Goal: Task Accomplishment & Management: Complete application form

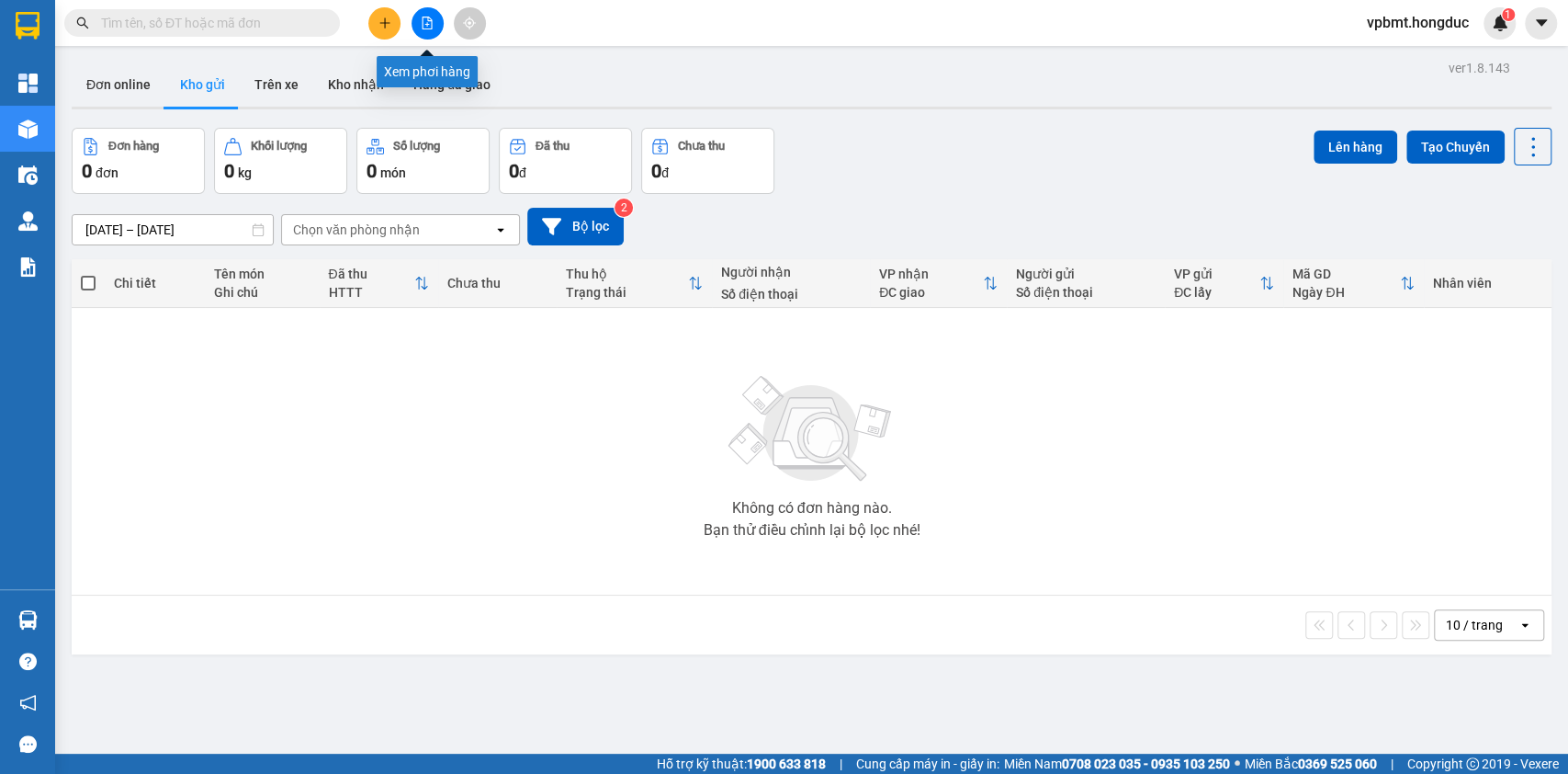
click at [428, 26] on icon "file-add" at bounding box center [427, 23] width 13 height 13
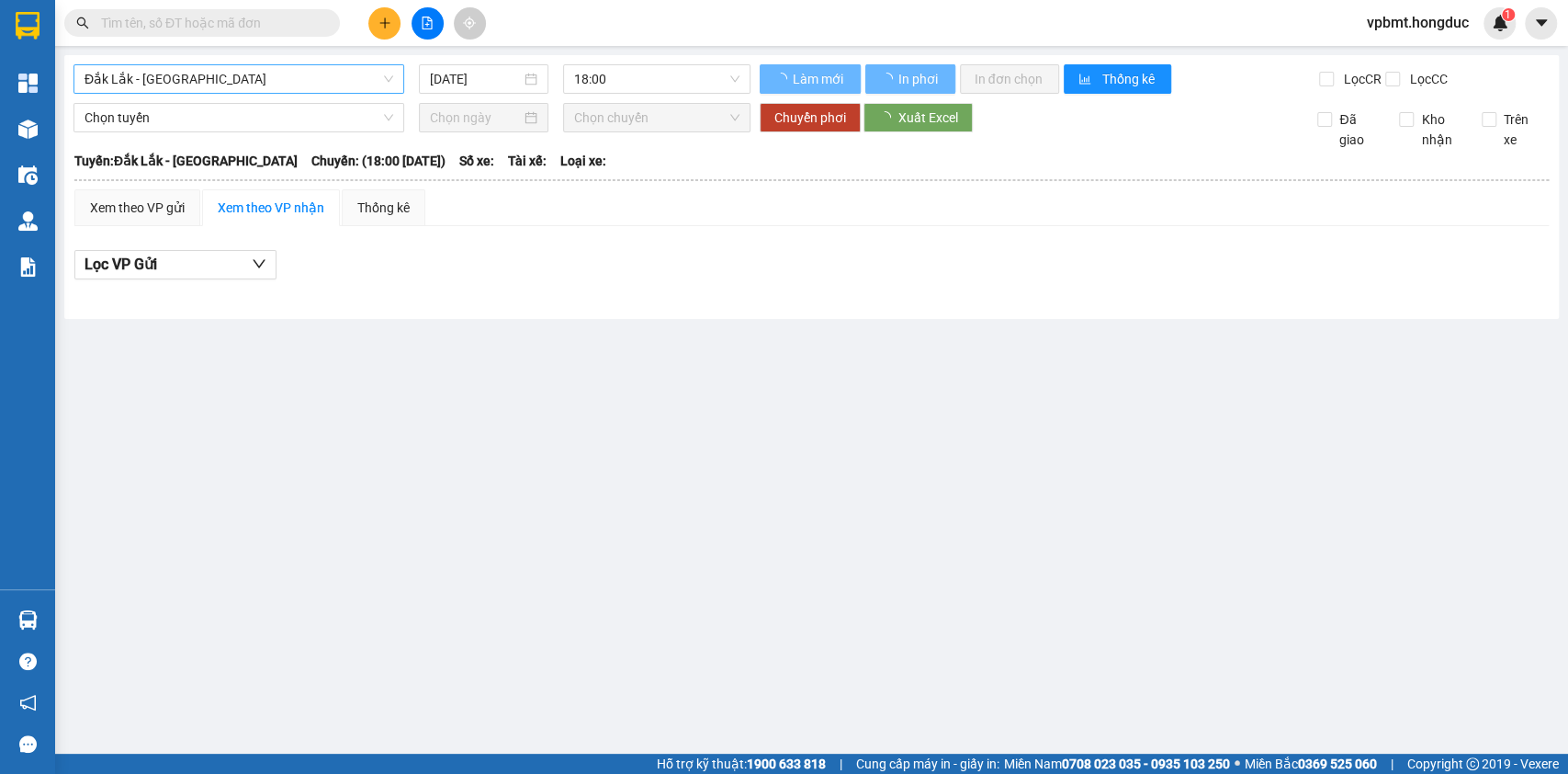
click at [381, 85] on span "Đắk Lắk - [GEOGRAPHIC_DATA]" at bounding box center [239, 79] width 308 height 28
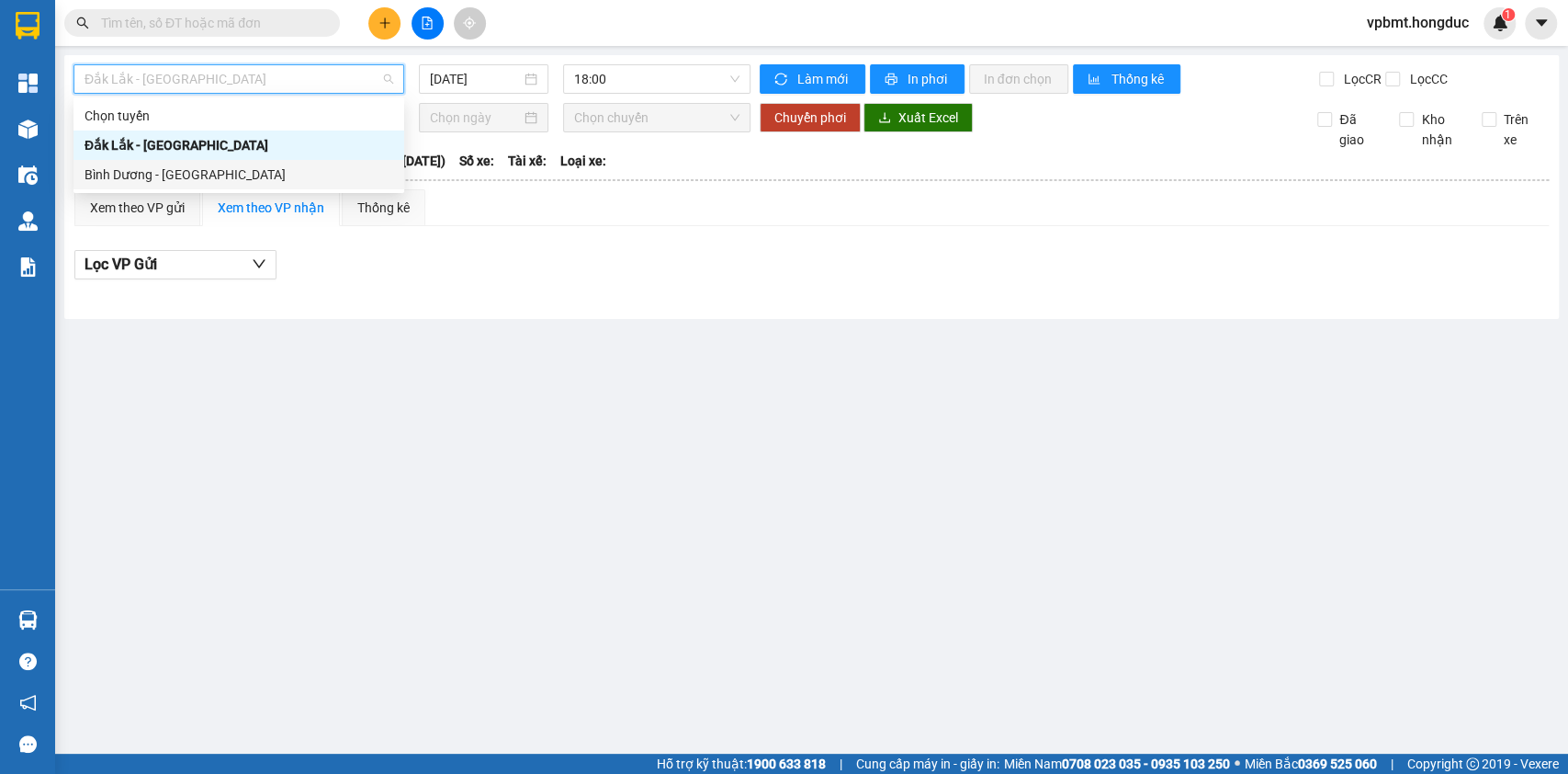
click at [333, 167] on div "Bình Dương - [GEOGRAPHIC_DATA]" at bounding box center [239, 174] width 308 height 20
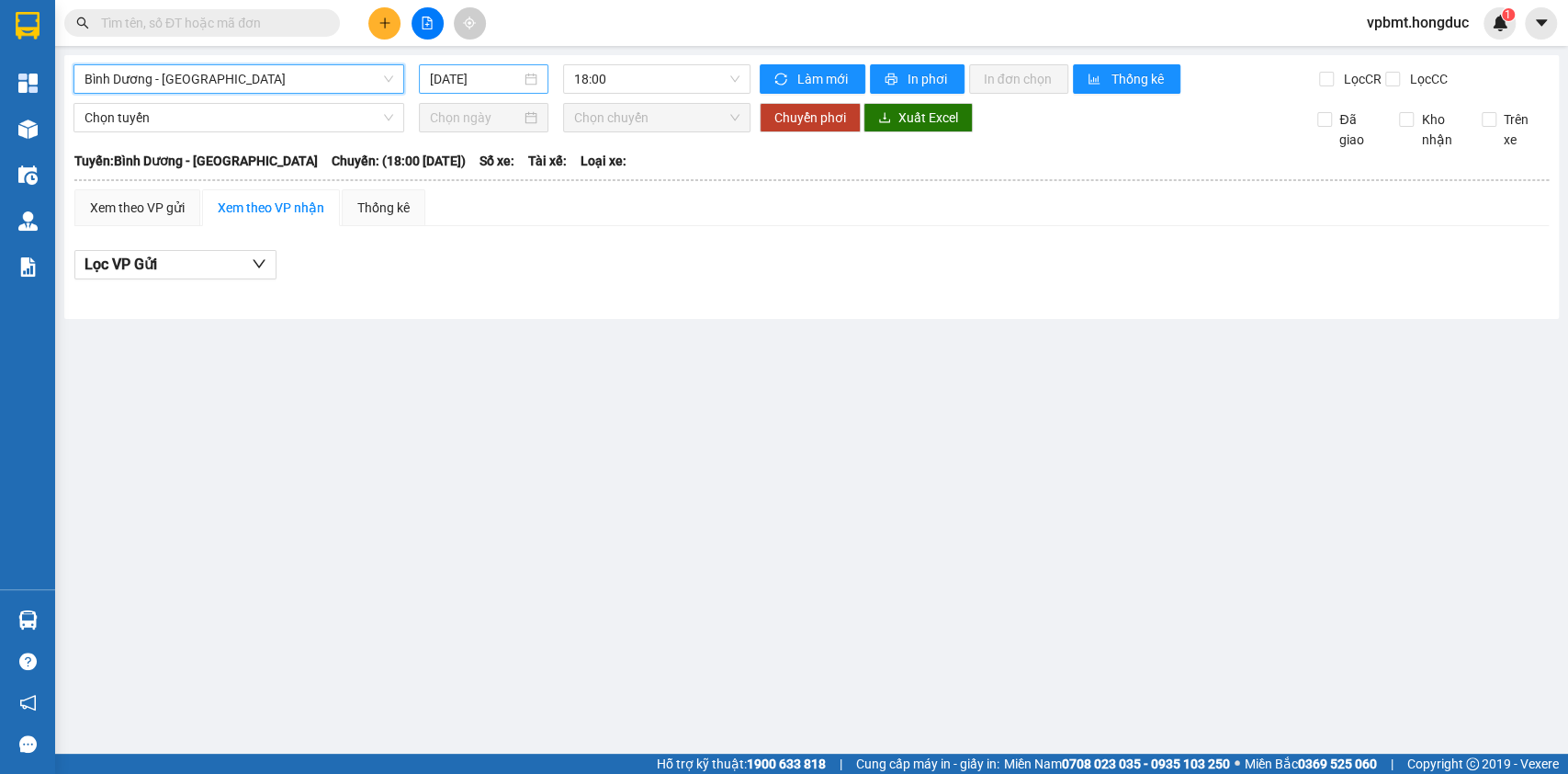
drag, startPoint x: 485, startPoint y: 93, endPoint x: 492, endPoint y: 78, distance: 16.6
click at [485, 92] on div "[DATE]" at bounding box center [484, 79] width 145 height 30
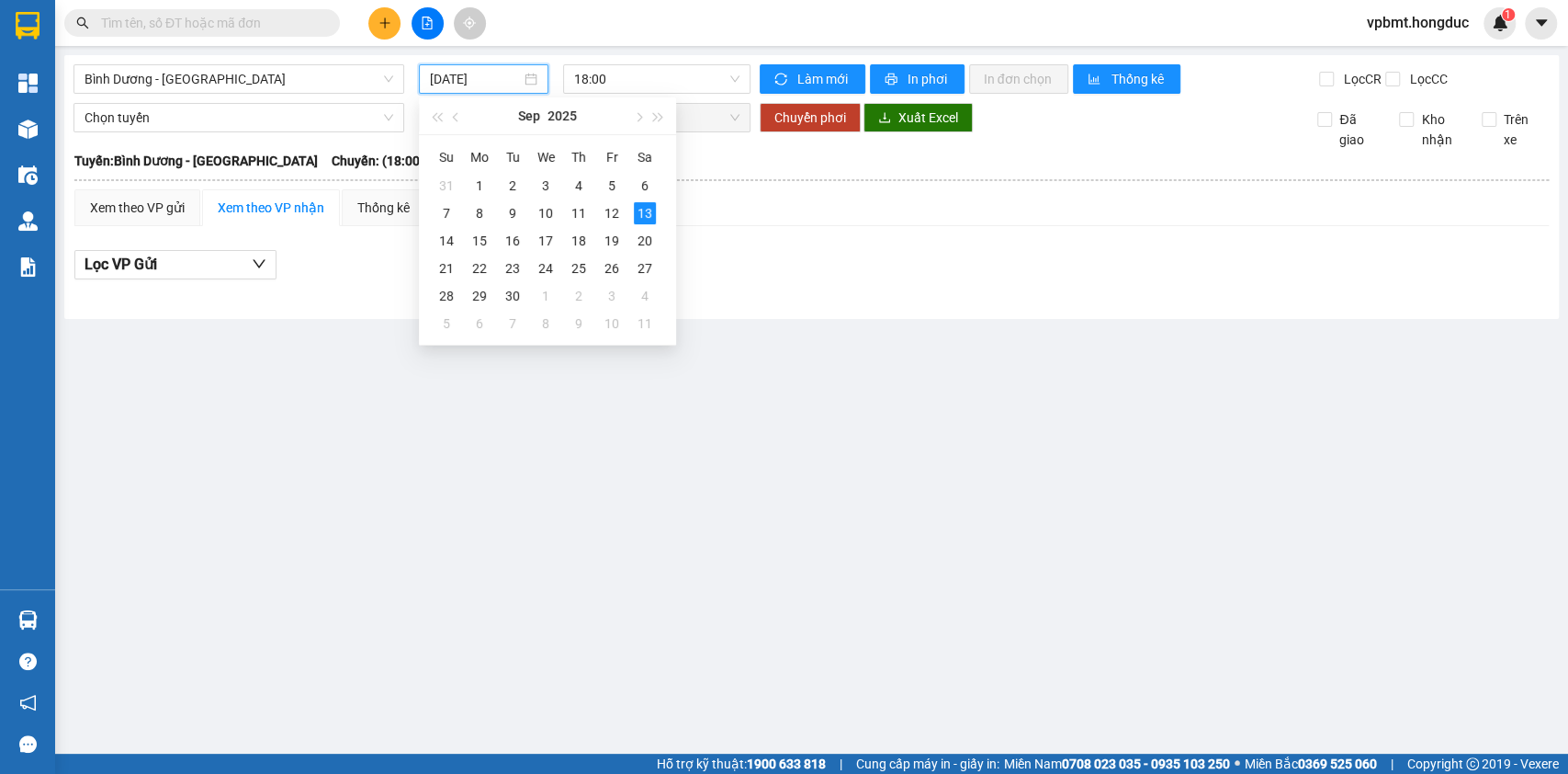
click at [492, 77] on input "[DATE]" at bounding box center [476, 78] width 91 height 20
click at [613, 202] on div "12" at bounding box center [611, 212] width 22 height 22
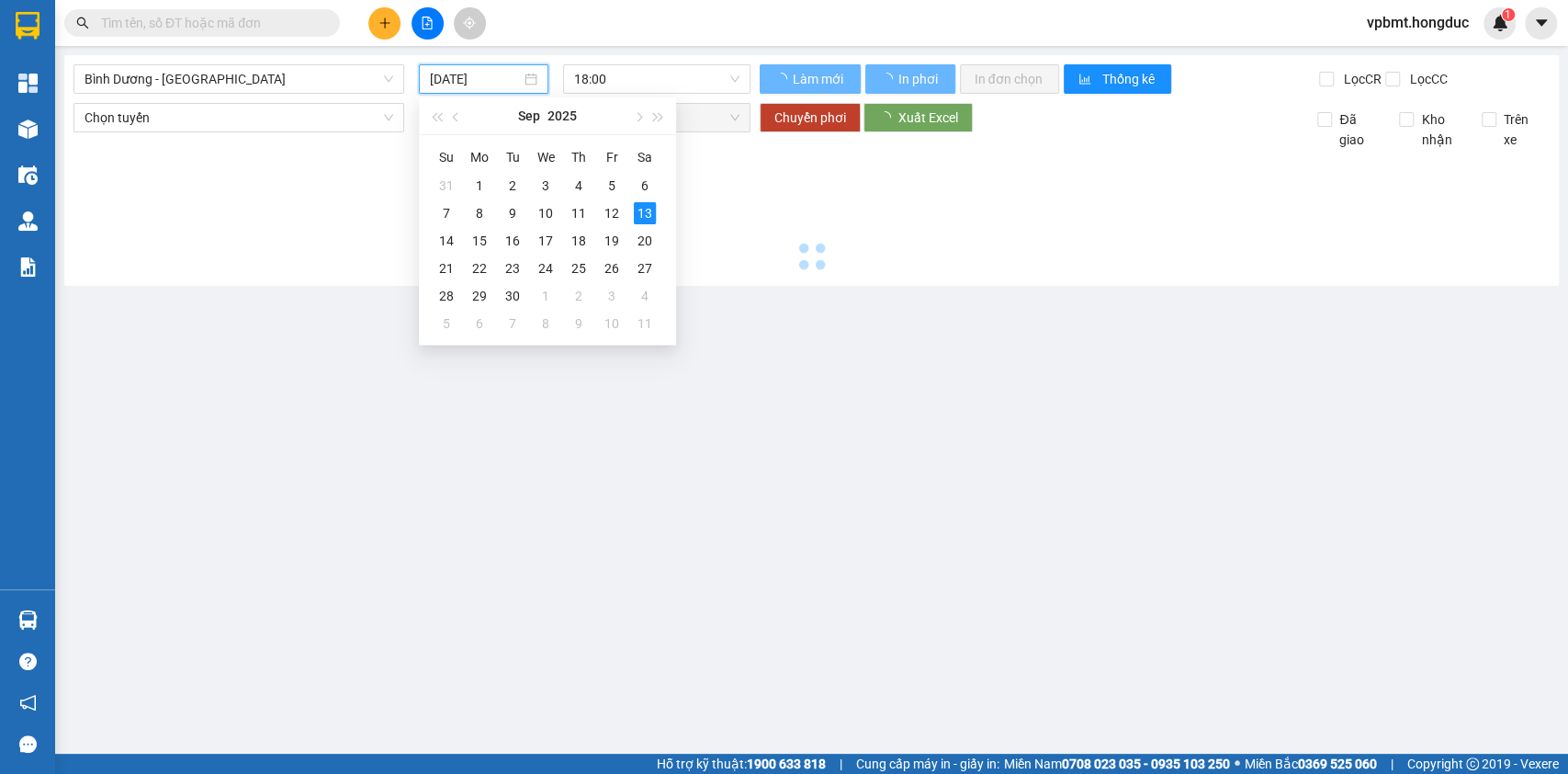
type input "[DATE]"
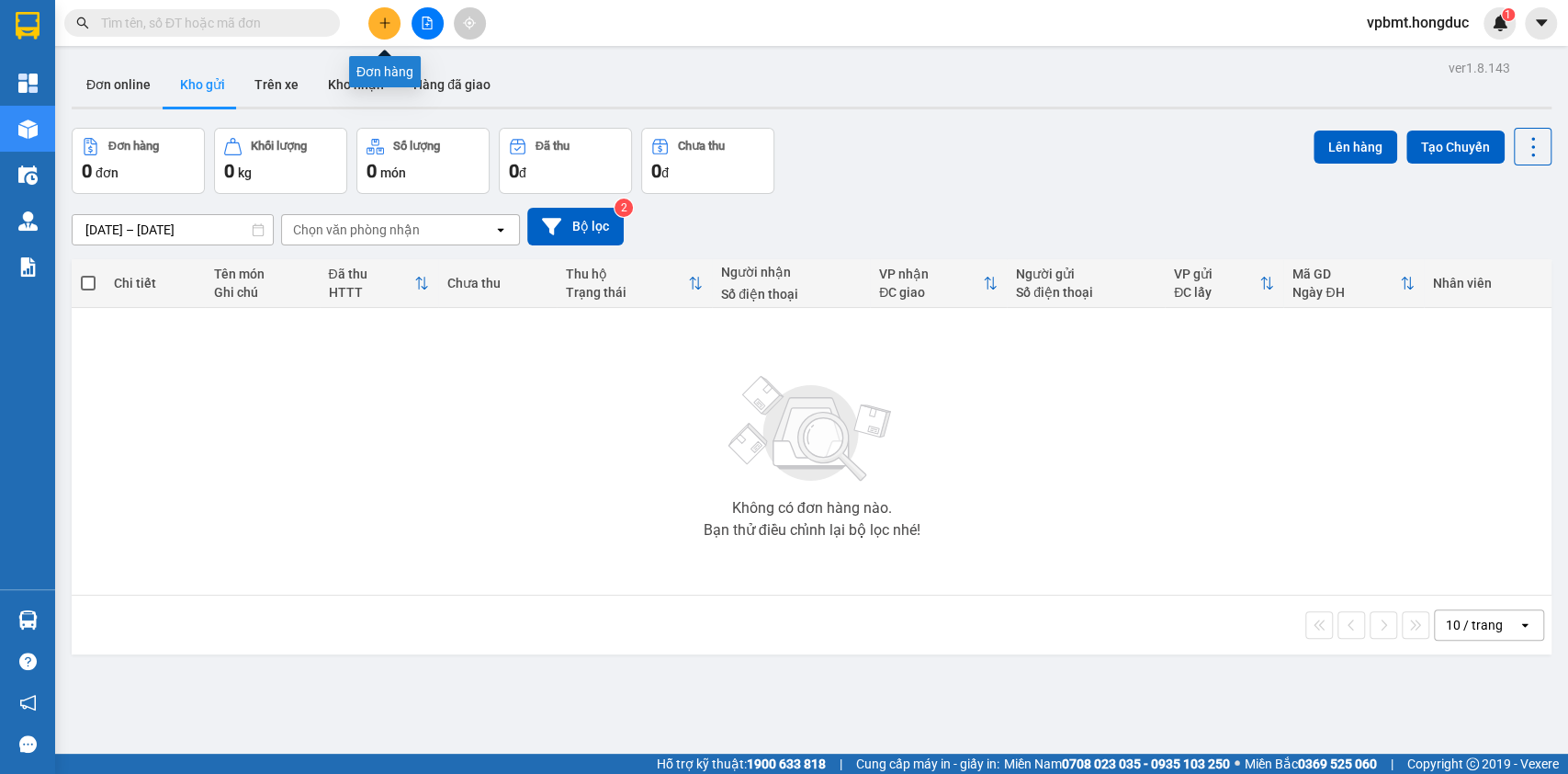
click at [385, 21] on icon "plus" at bounding box center [385, 23] width 13 height 13
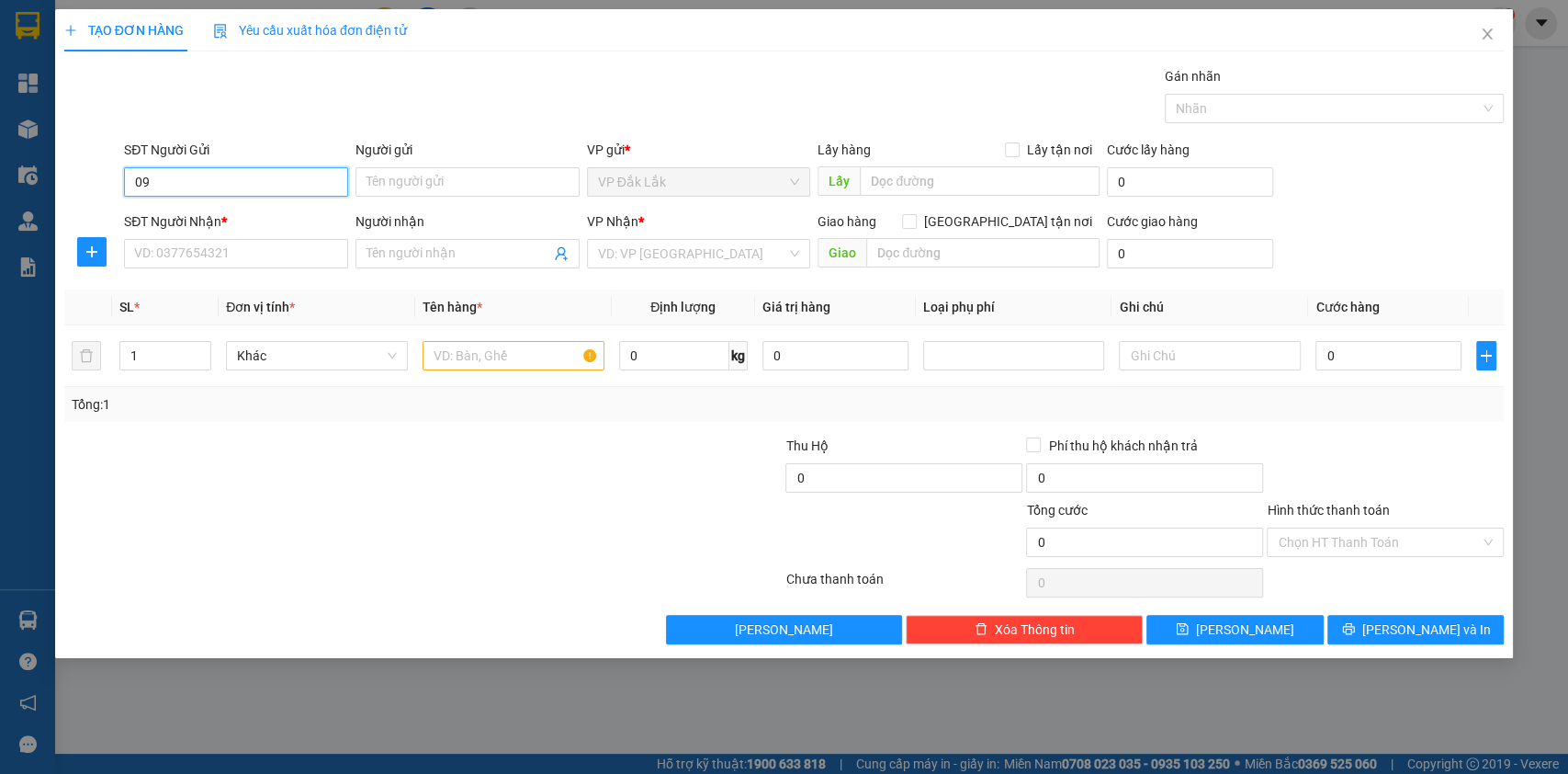
type input "0"
click at [1497, 41] on span "Close" at bounding box center [1487, 35] width 51 height 51
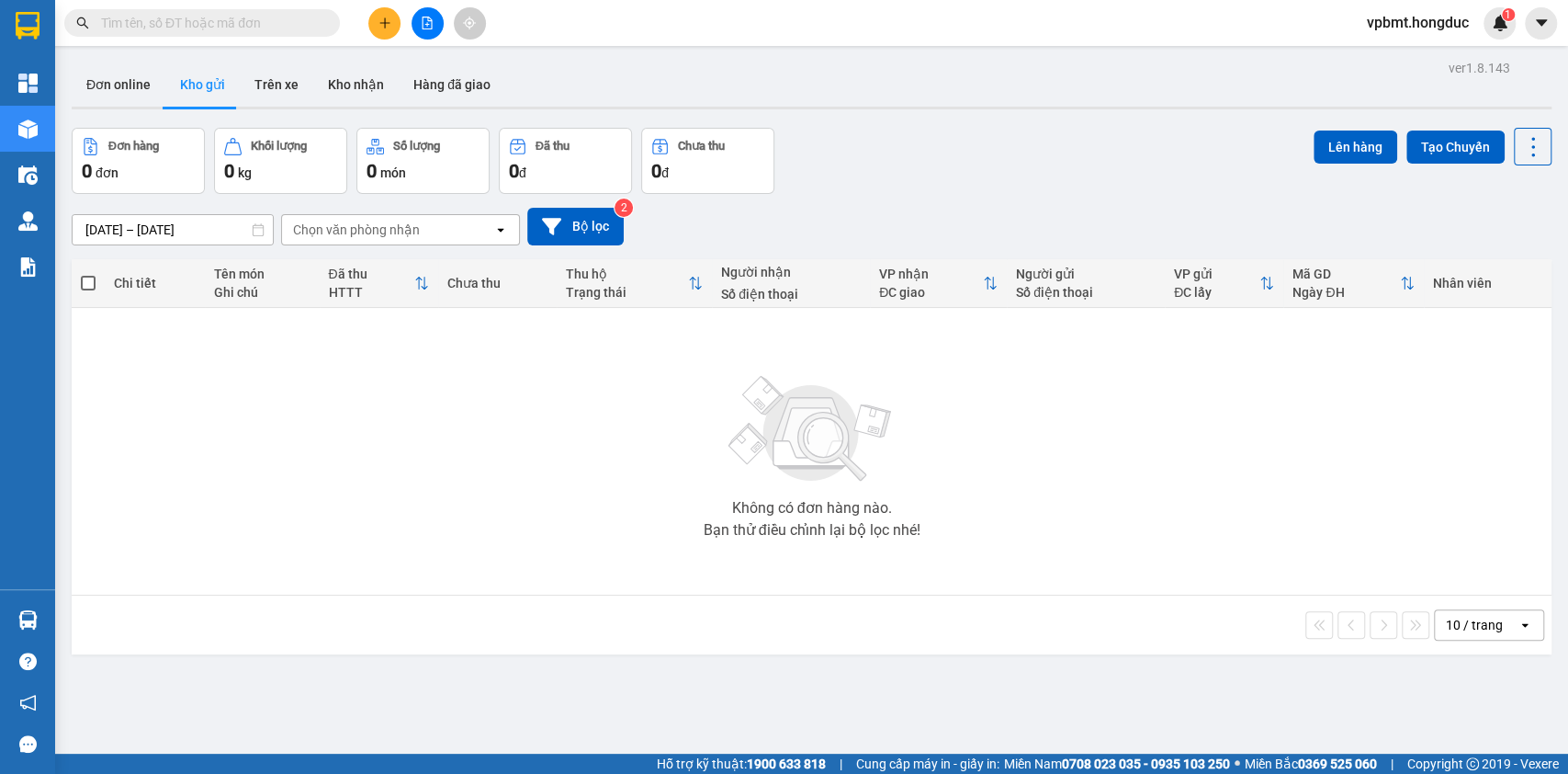
click at [269, 23] on input "text" at bounding box center [209, 23] width 217 height 20
paste input "VPĐL1107250011"
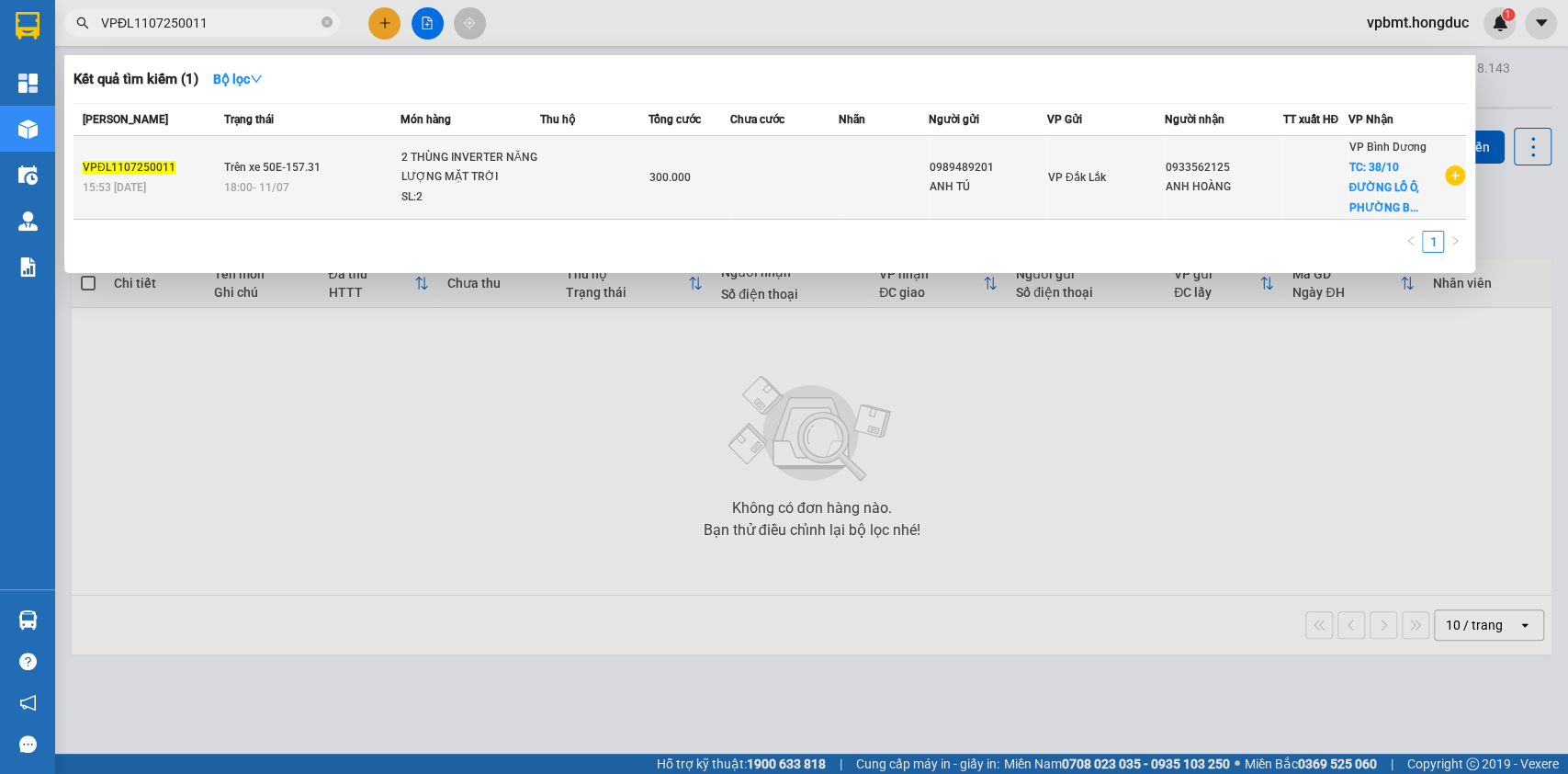
type input "VPĐL1107250011"
click at [482, 155] on div "2 THÙNG INVERTER NĂNG LƯỢNG MẶT TRỜI" at bounding box center [470, 168] width 138 height 40
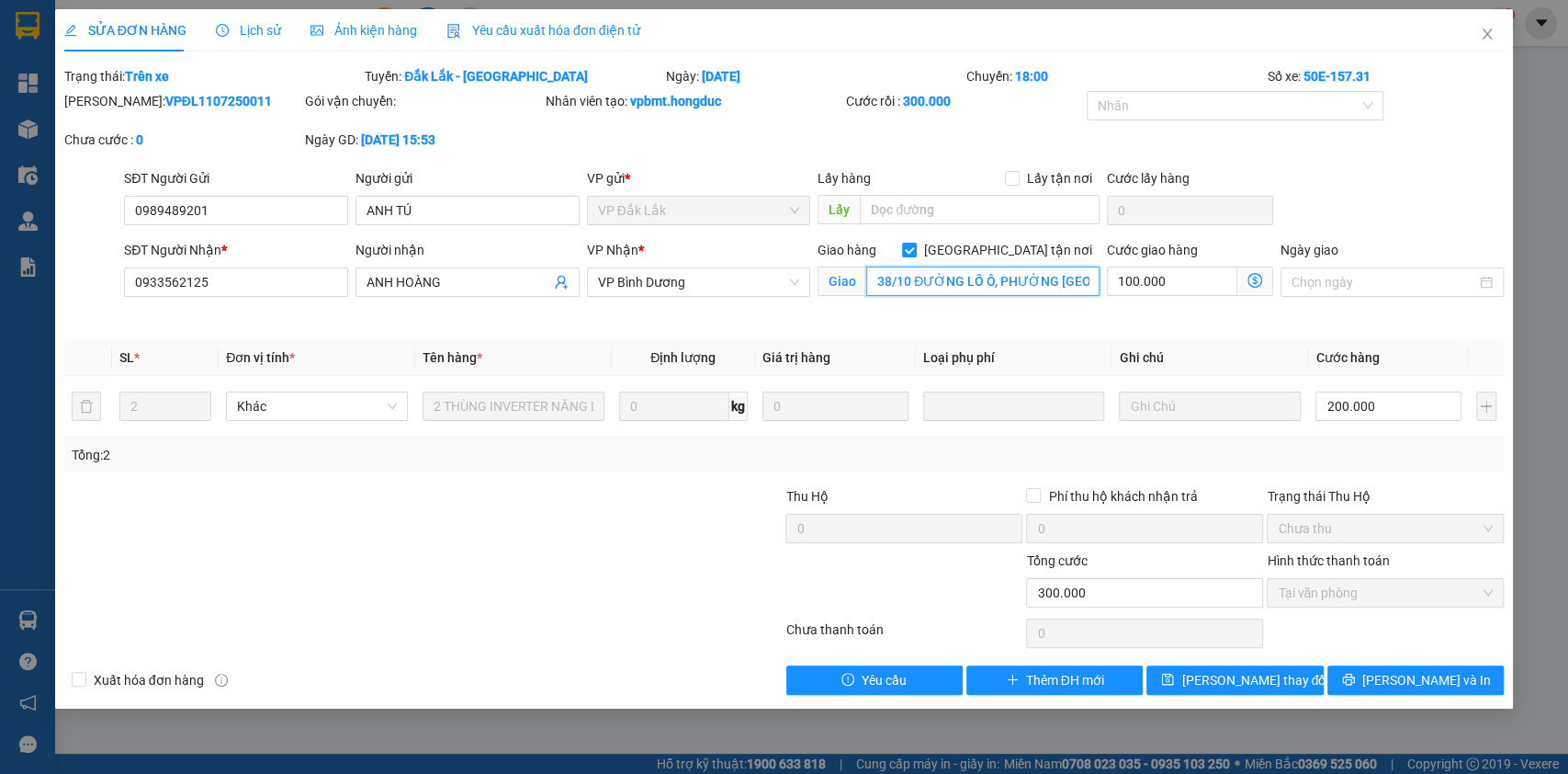
click at [1066, 283] on input "38/10 ĐƯỜNG LỒ Ô, PHƯỜNG BÌNH AN, DĨ AN, BÌNH DƯƠNG" at bounding box center [982, 281] width 233 height 30
click at [1047, 282] on input "38/10 ĐƯỜNG LỒ Ô, PHƯỜNG BÌNH AN, DĨ AN, BÌNH DƯƠNG" at bounding box center [982, 281] width 233 height 30
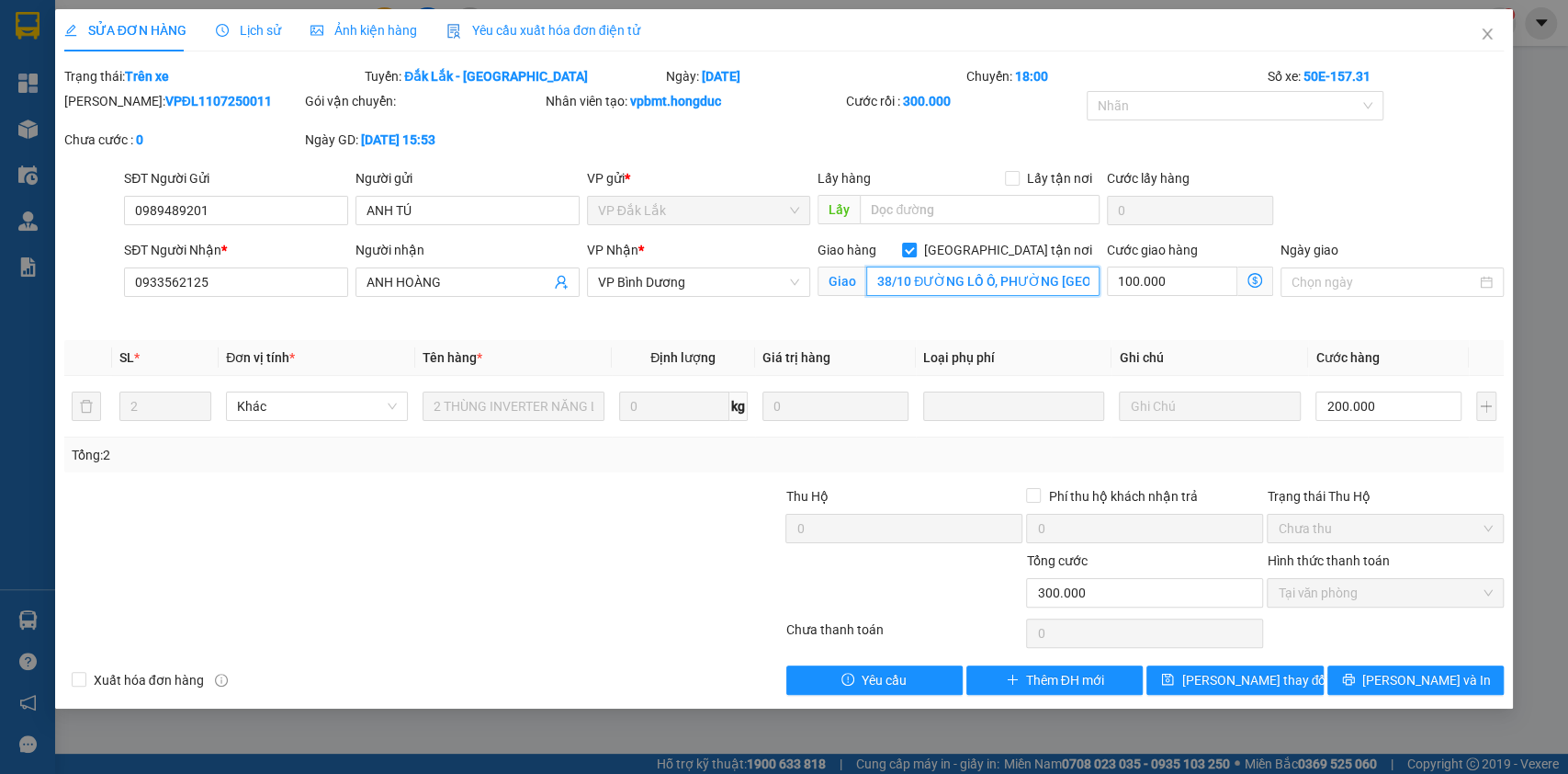
click at [1046, 282] on input "38/10 ĐƯỜNG LỒ Ô, PHƯỜNG BÌNH AN, DĨ AN, BÌNH DƯƠNG" at bounding box center [982, 281] width 233 height 30
click at [1040, 674] on span "Thêm ĐH mới" at bounding box center [1065, 680] width 78 height 20
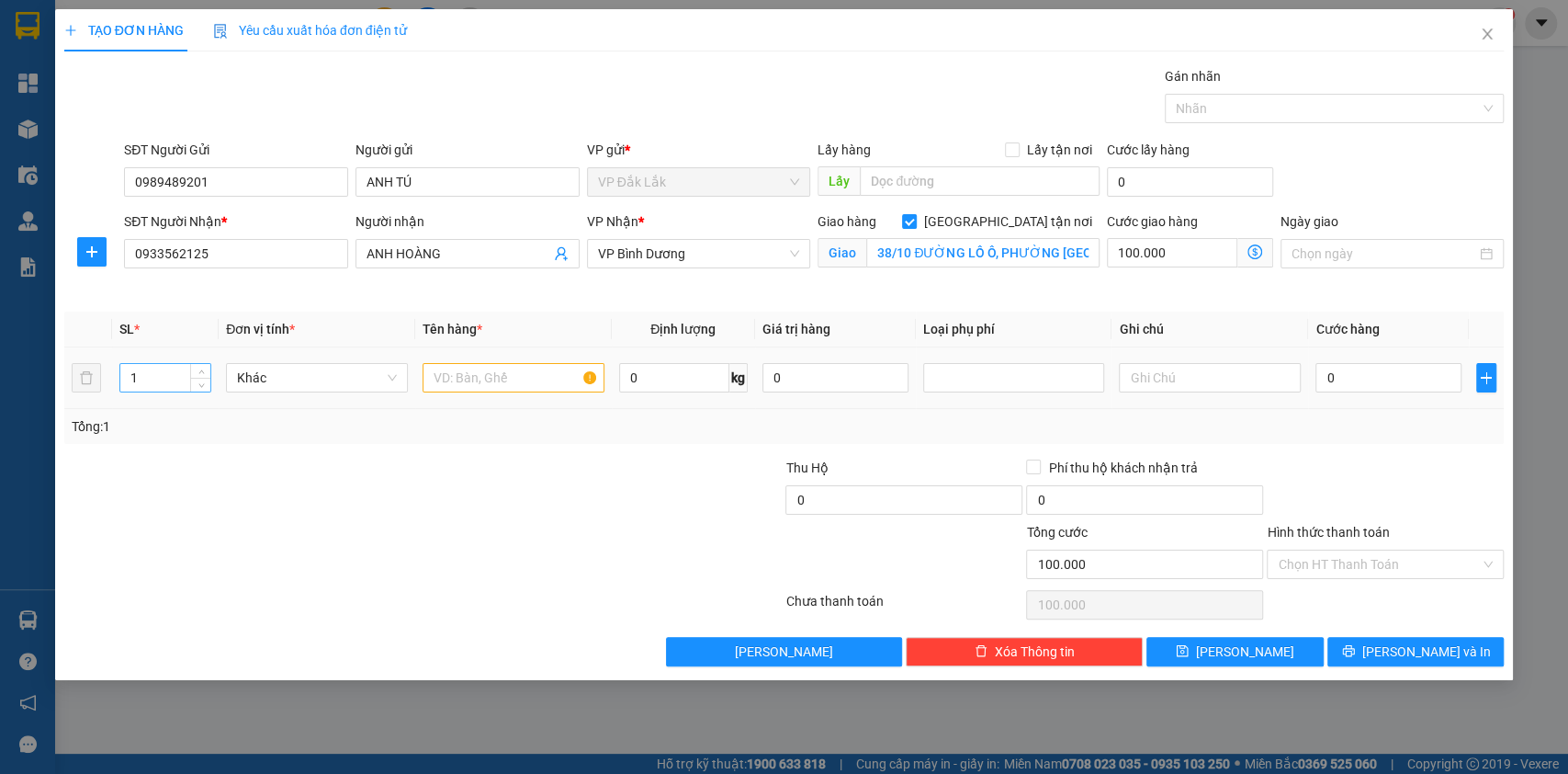
click at [184, 385] on input "1" at bounding box center [166, 377] width 91 height 28
click at [298, 376] on span "Khác" at bounding box center [317, 377] width 160 height 28
click at [511, 379] on input "text" at bounding box center [513, 377] width 182 height 30
click at [514, 378] on input "1 MÁY INVERTER" at bounding box center [513, 377] width 182 height 30
type input "1 MÁY INVETER"
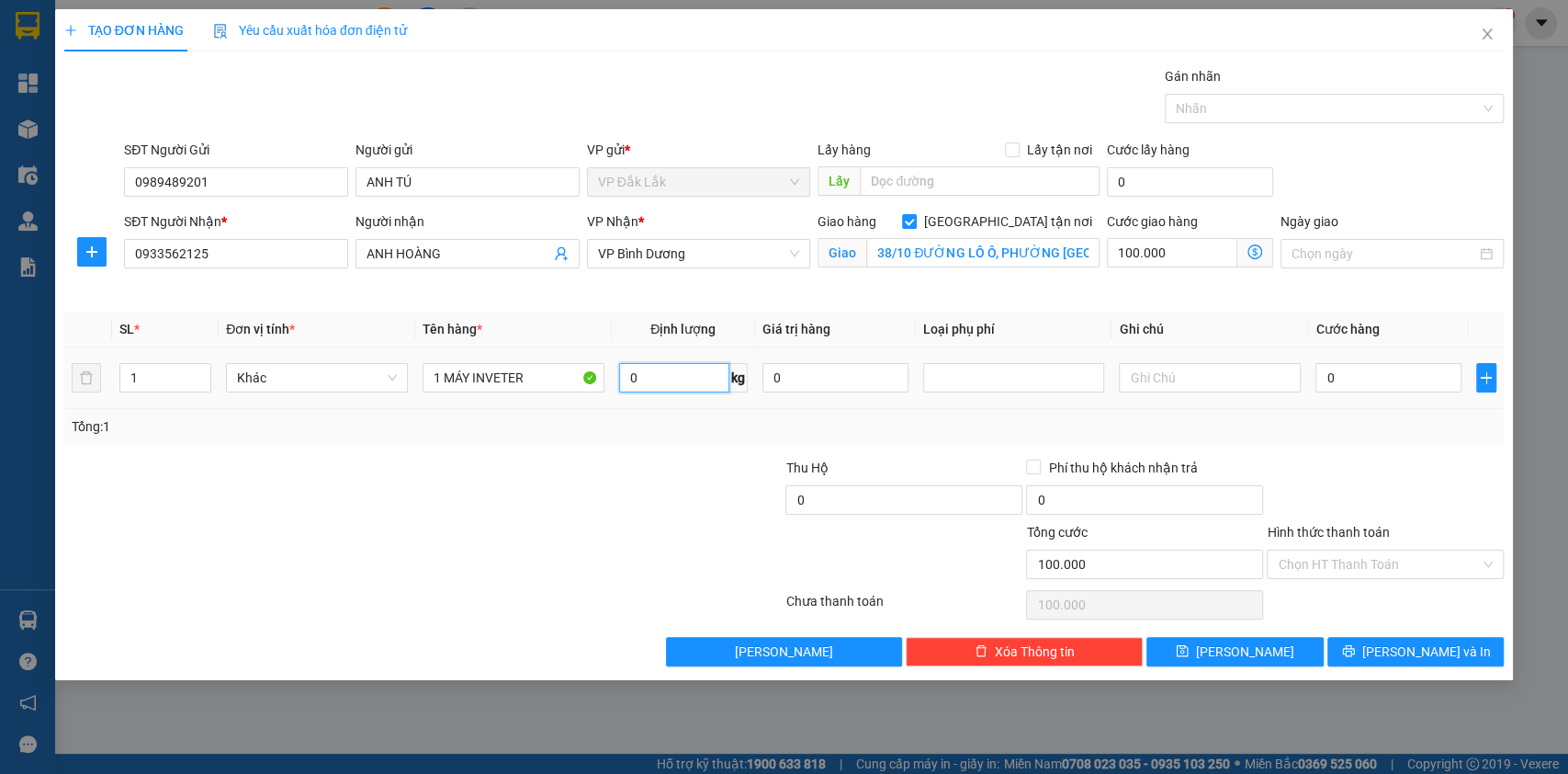
click at [683, 380] on input "0" at bounding box center [675, 377] width 110 height 30
type input "100"
click at [1338, 371] on input "0" at bounding box center [1389, 377] width 147 height 30
type input "1"
type input "100.001"
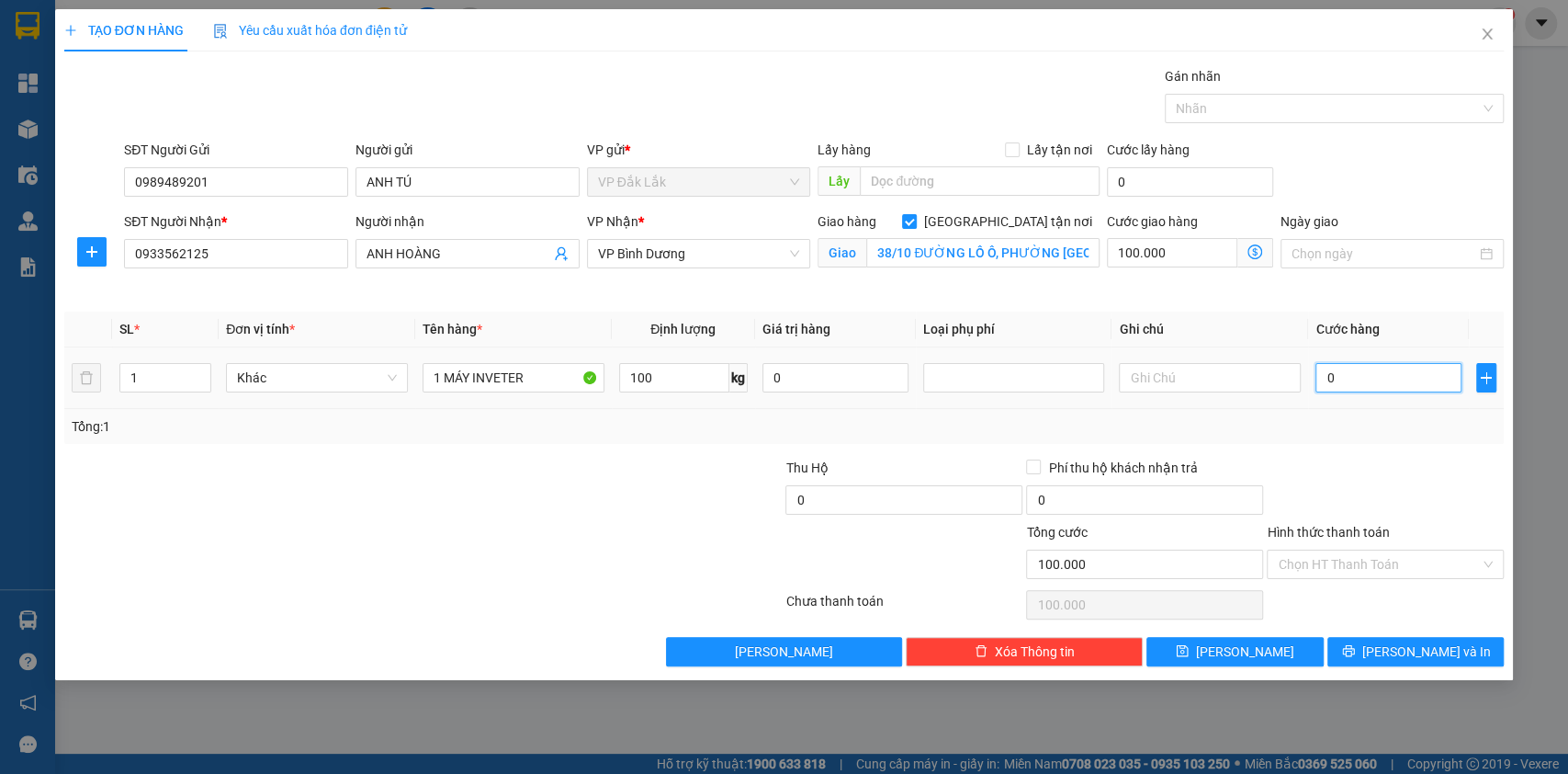
type input "100.001"
type input "10"
type input "100.010"
type input "100"
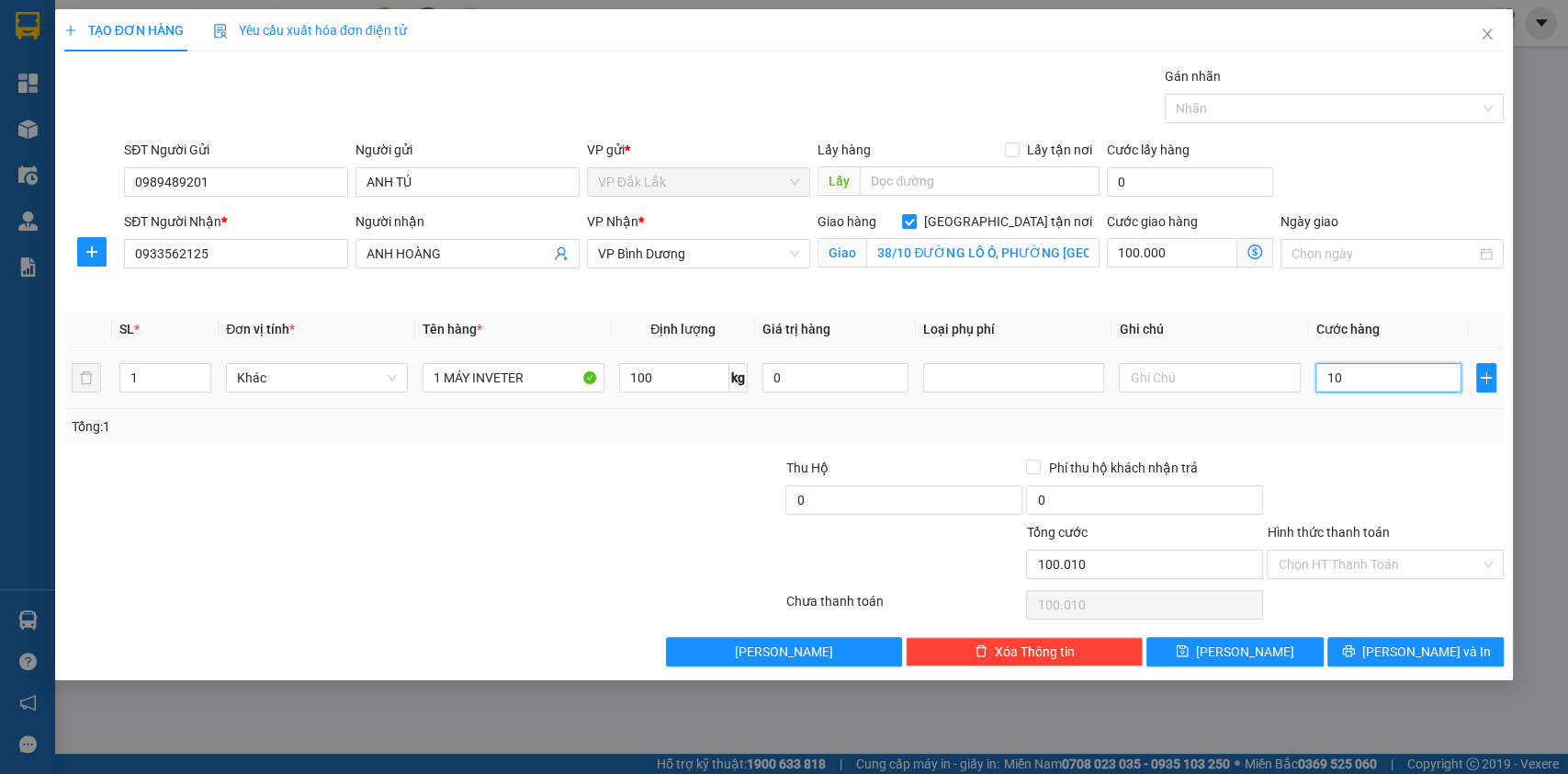
type input "100.100"
type input "1.000"
type input "101.000"
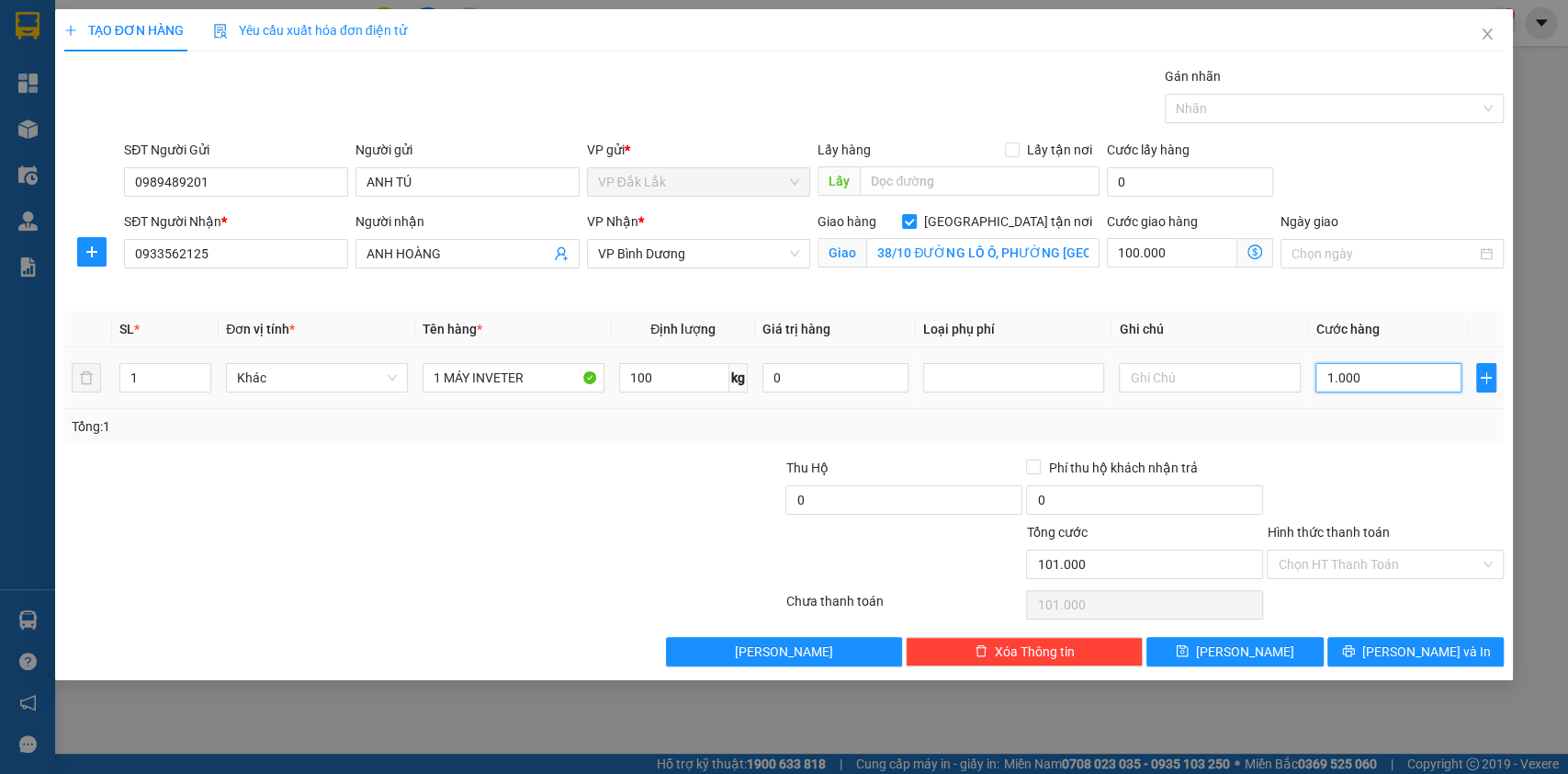
type input "10.000"
type input "110.000"
type input "100.000"
type input "200.000"
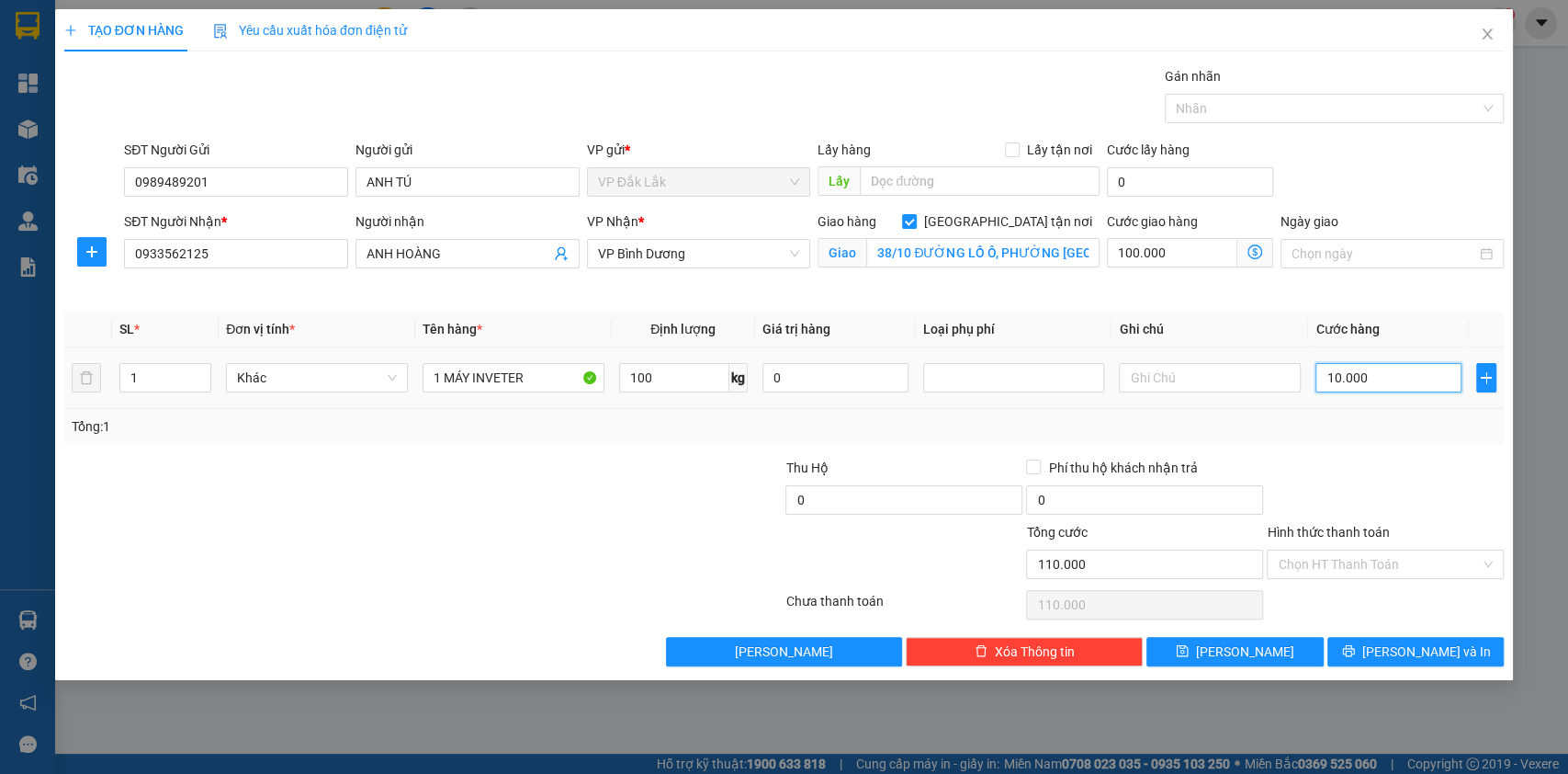
type input "200.000"
type input "100.000"
click at [1188, 252] on input "100.000" at bounding box center [1171, 252] width 130 height 30
type input "7"
type input "100.007"
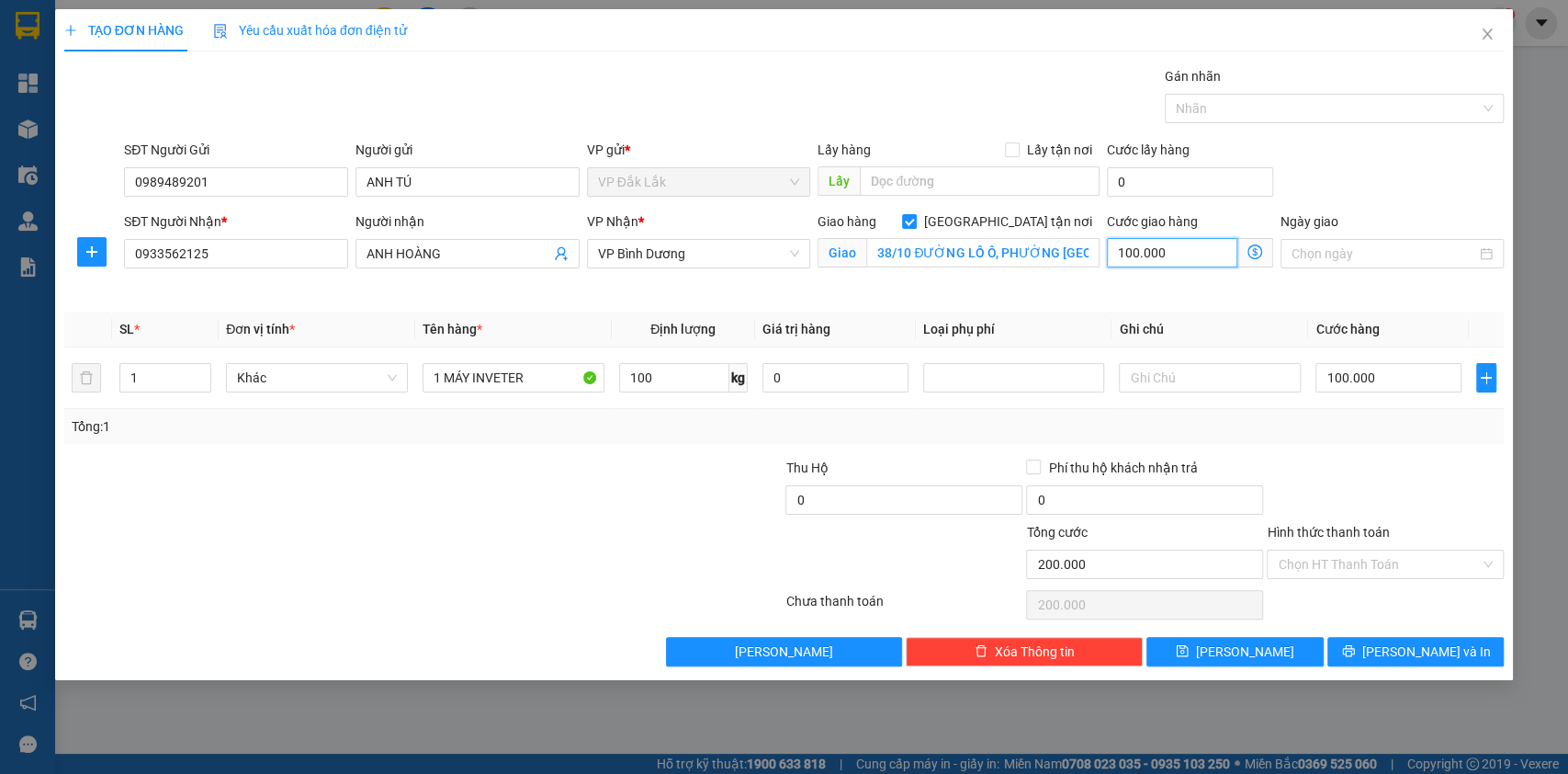
type input "100.007"
type input "70"
type input "100.070"
type input "700"
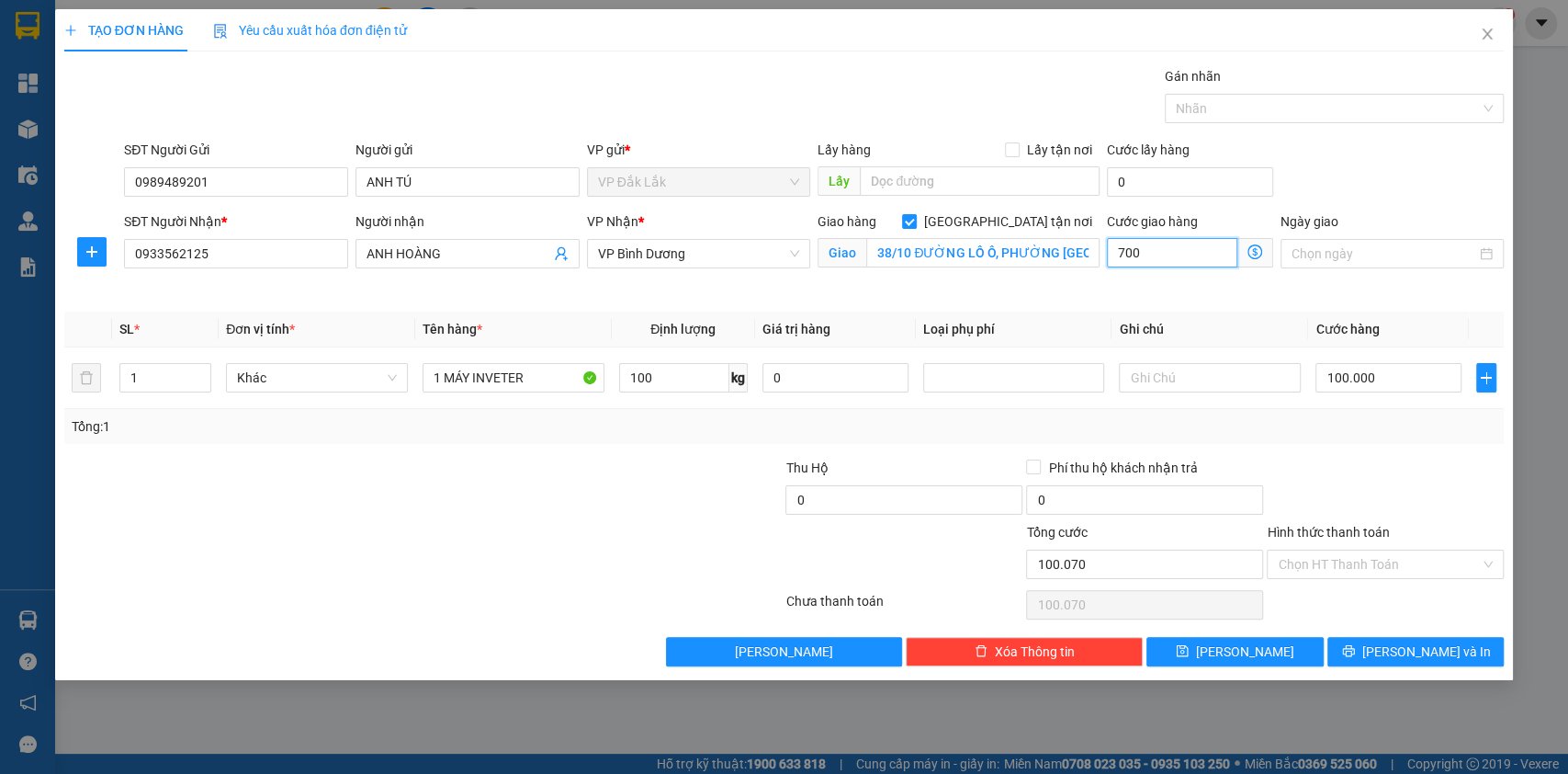
type input "100.700"
type input "7.000"
type input "107.000"
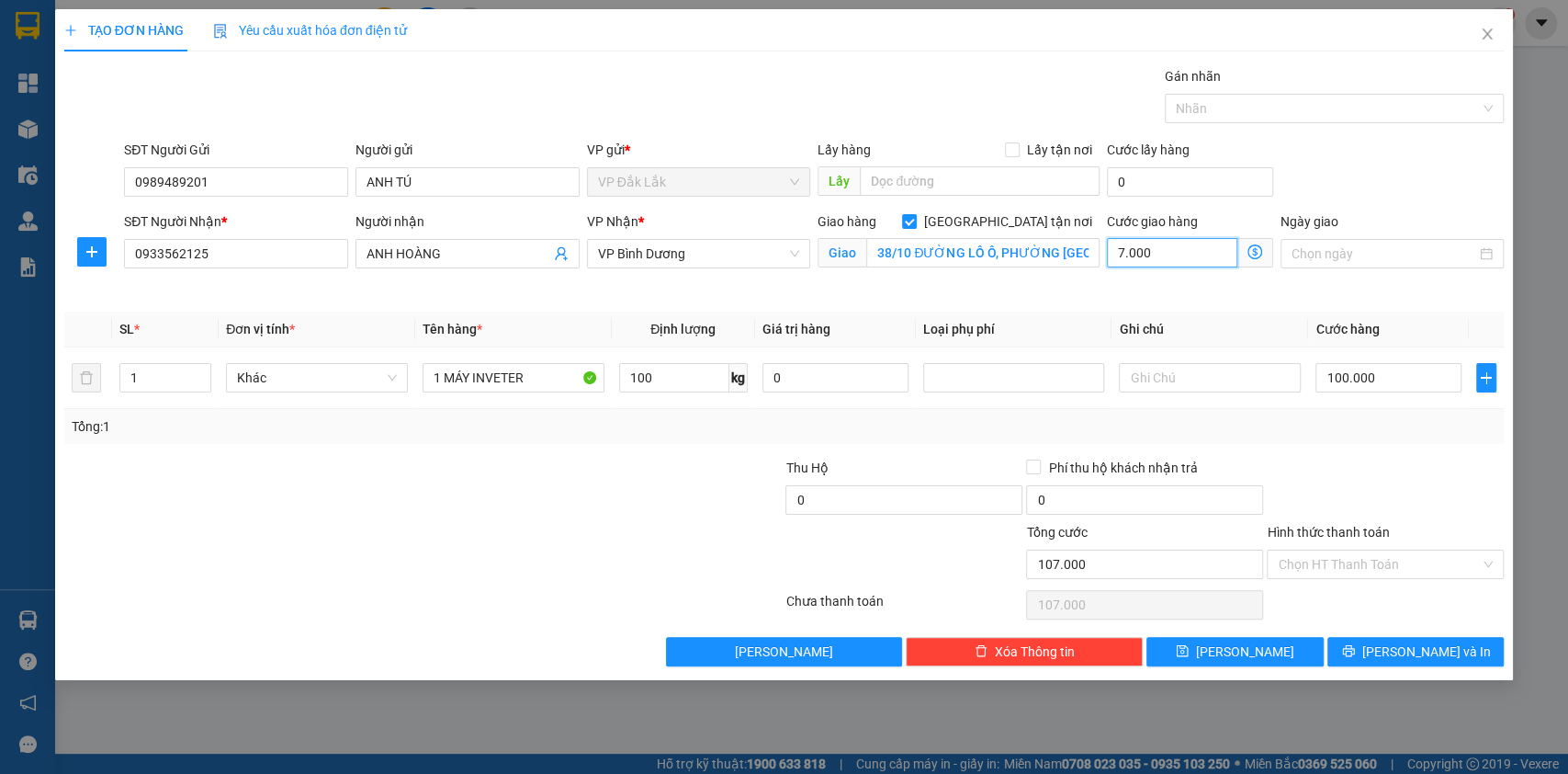
type input "70.000"
type input "170.000"
click at [1325, 549] on div "Chọn HT Thanh Toán" at bounding box center [1384, 564] width 237 height 30
type input "70.000"
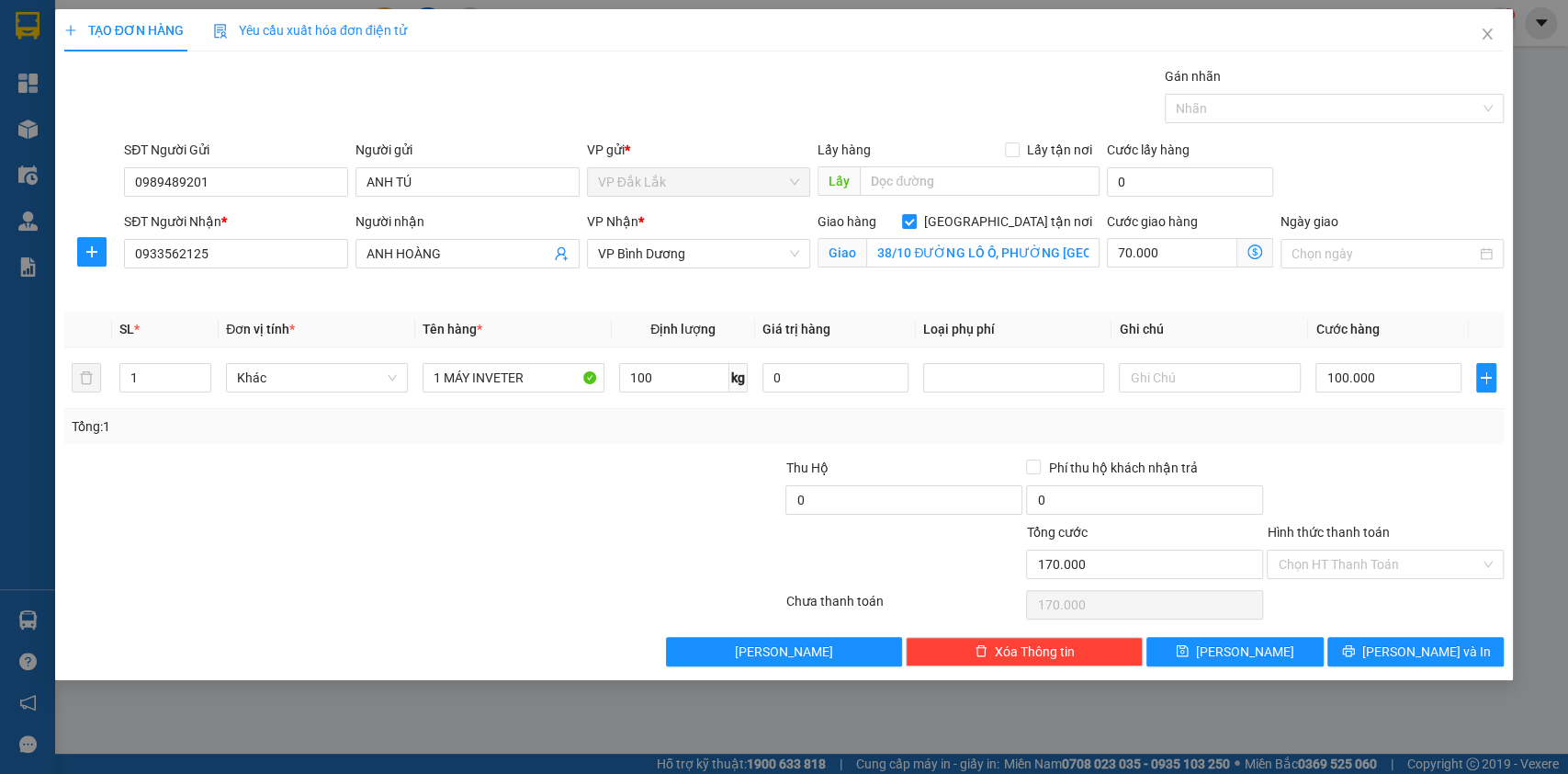
click at [1345, 487] on div at bounding box center [1384, 490] width 241 height 65
click at [1266, 638] on button "Lưu" at bounding box center [1234, 651] width 176 height 30
checkbox input "false"
type input "0"
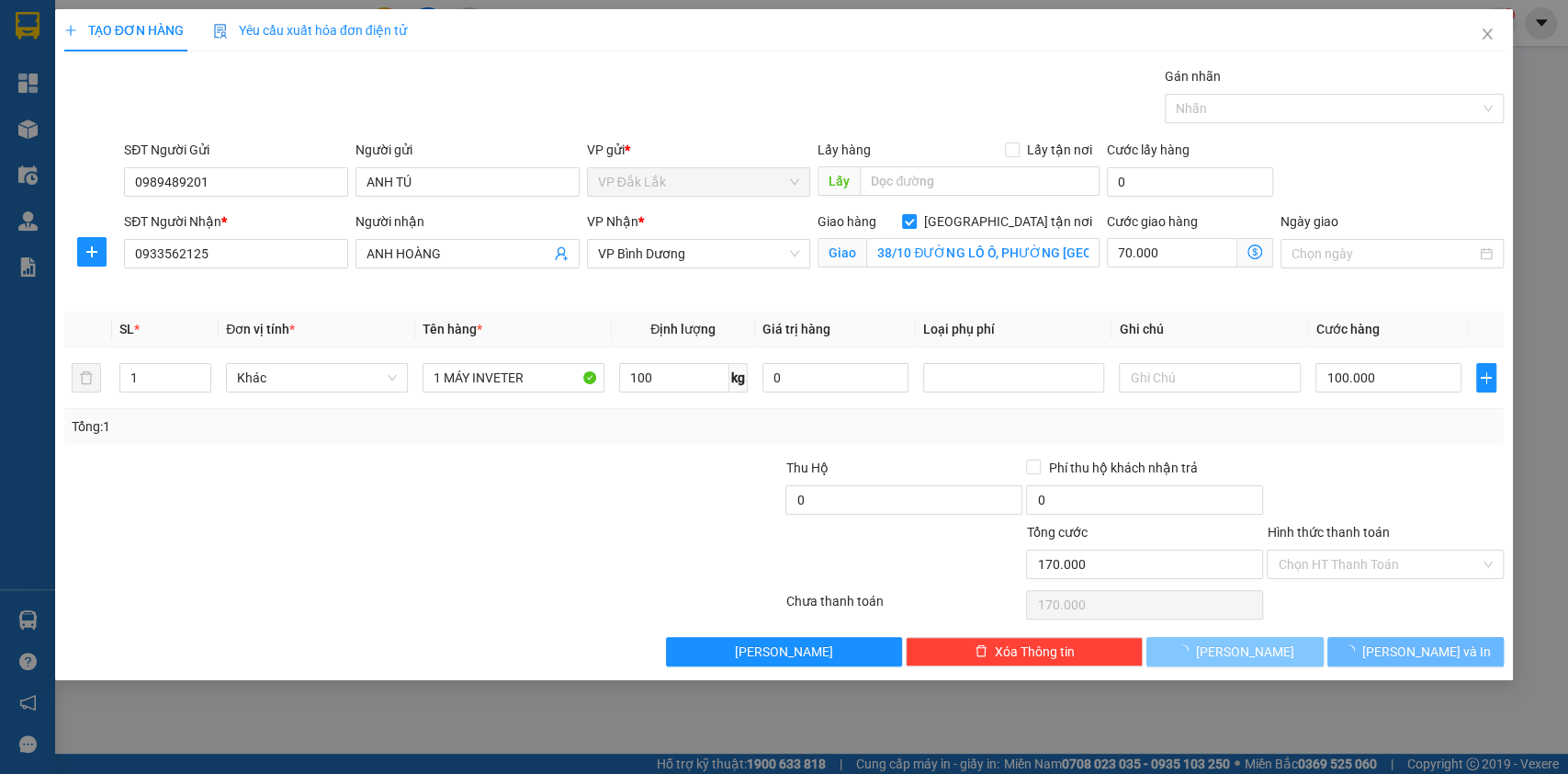
type input "0"
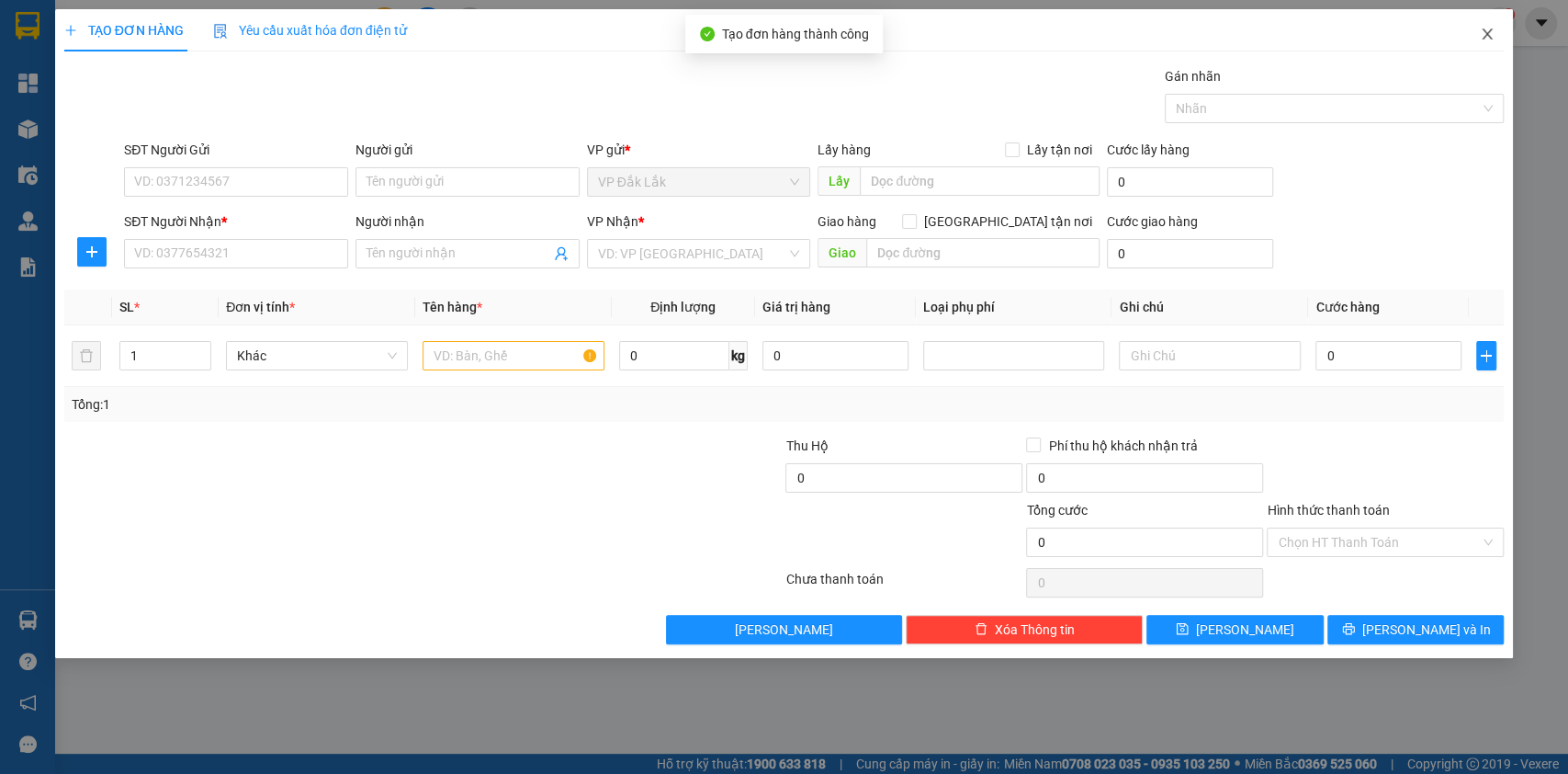
click at [1486, 33] on icon "close" at bounding box center [1486, 33] width 14 height 14
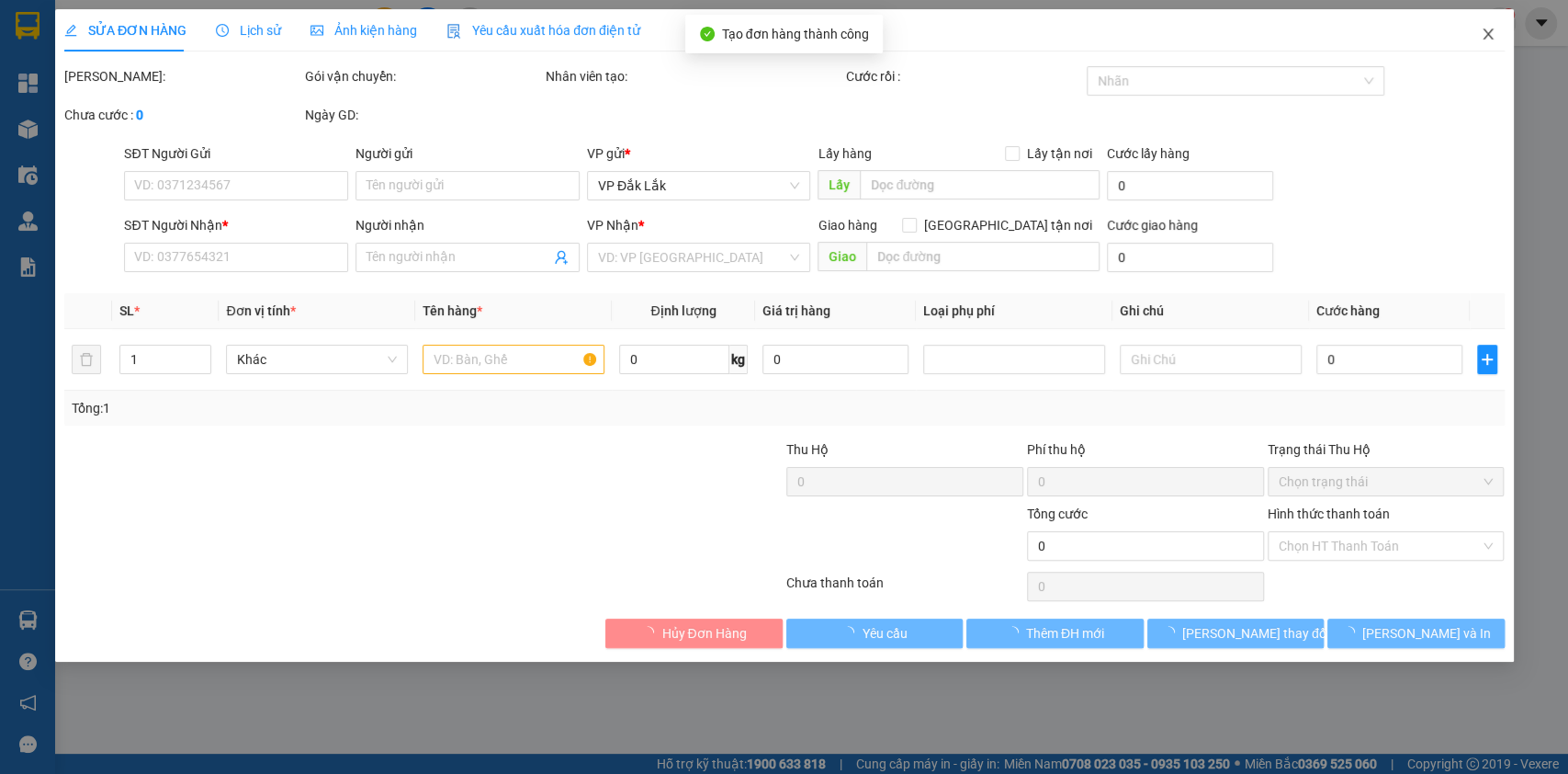
type input "0989489201"
type input "ANH TÚ"
type input "0933562125"
type input "ANH HOÀNG"
checkbox input "true"
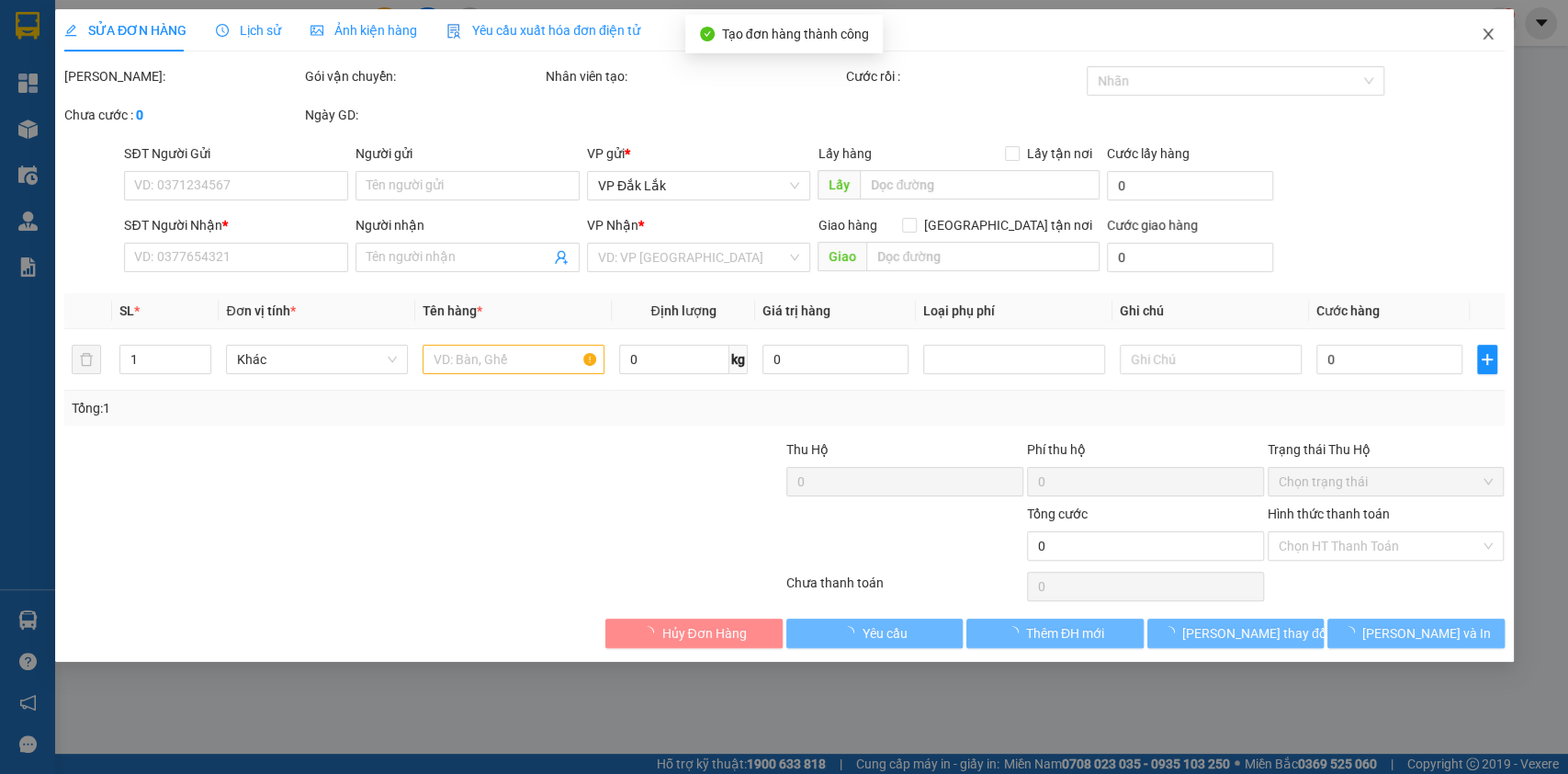
type input "38/10 ĐƯỜNG LỒ Ô, PHƯỜNG BÌNH AN, DĨ AN, BÌNH DƯƠNG"
type input "300.000"
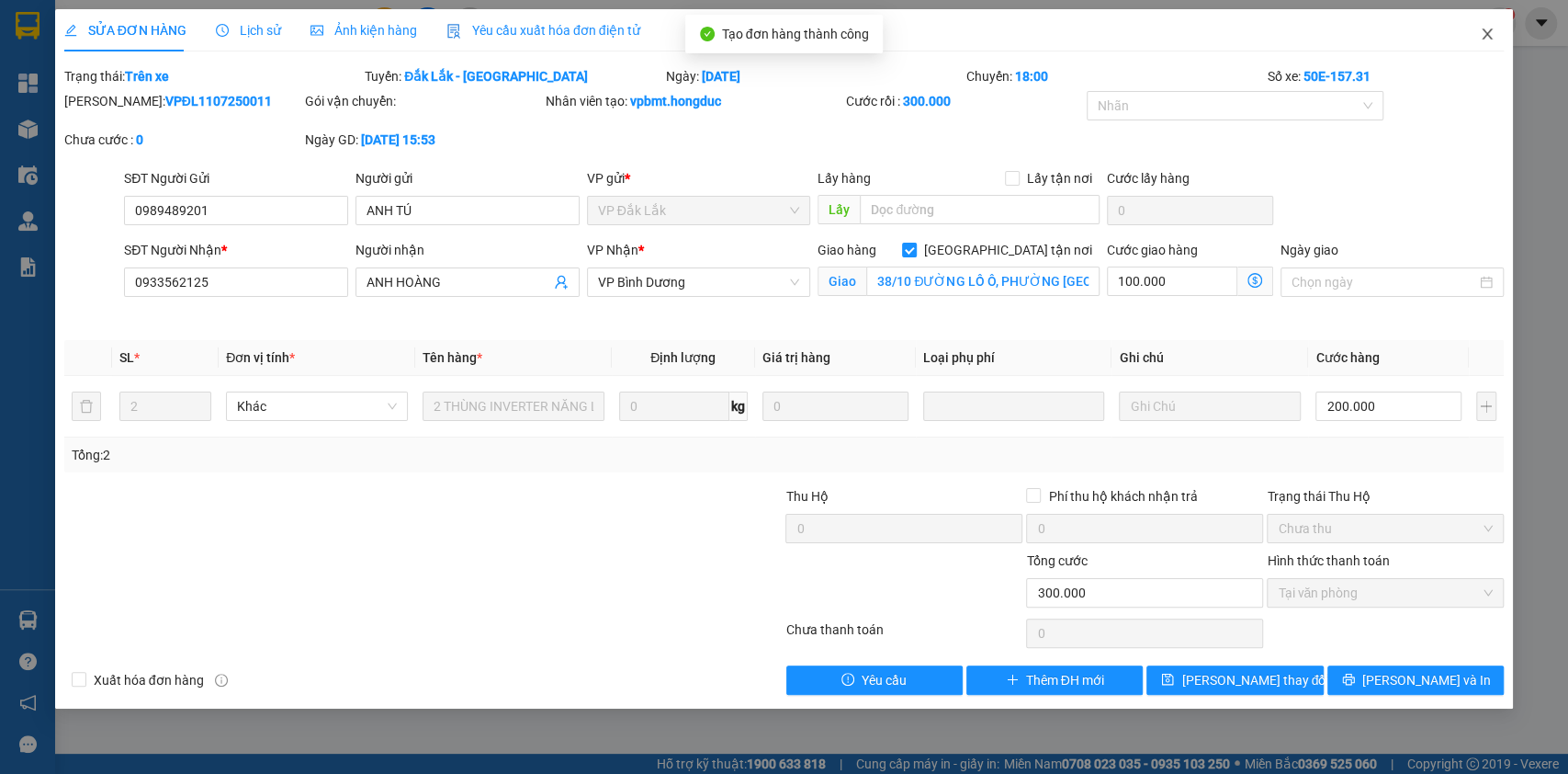
click at [1485, 35] on icon "close" at bounding box center [1487, 34] width 10 height 11
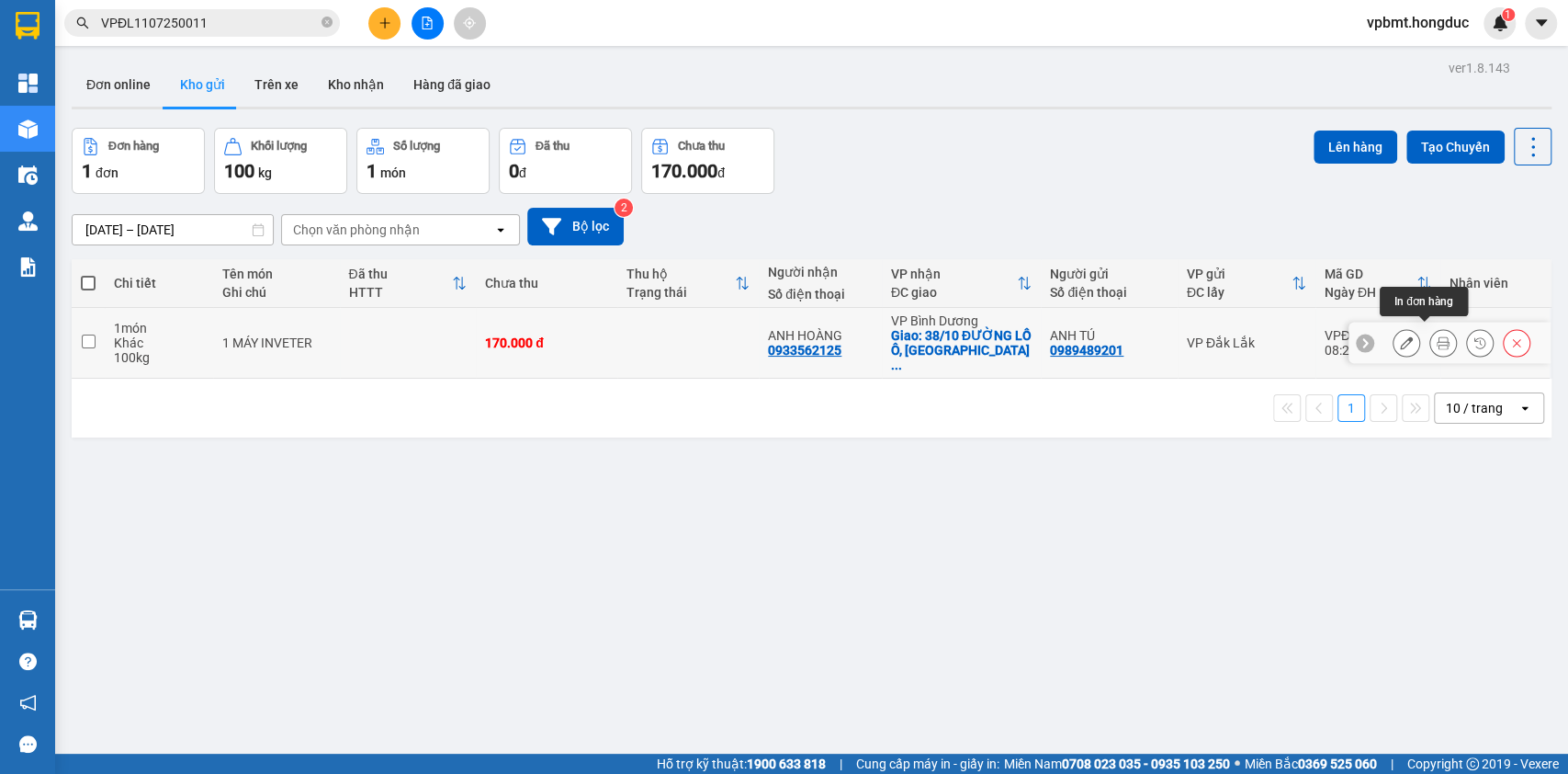
click at [1437, 338] on icon at bounding box center [1443, 343] width 13 height 13
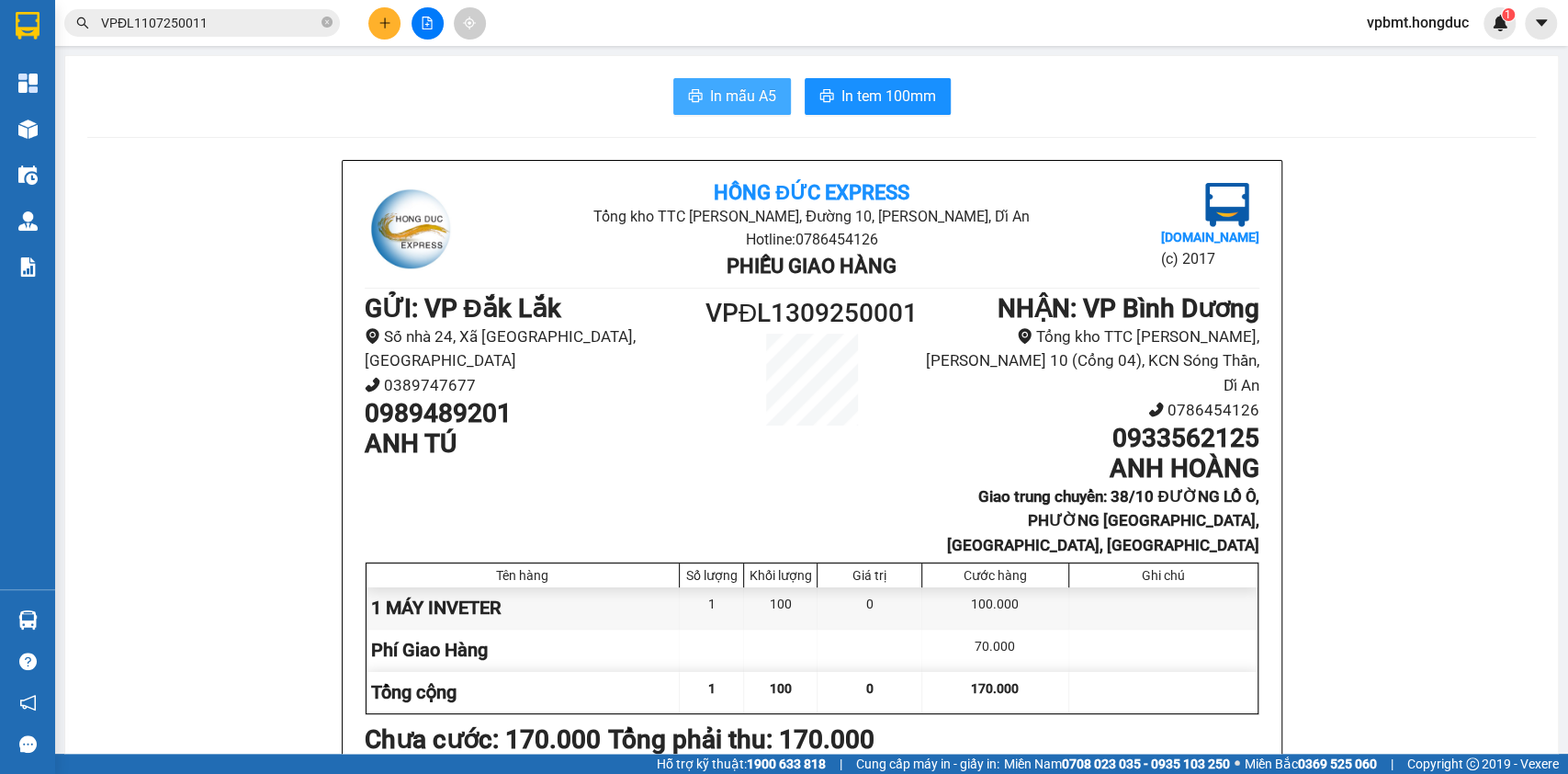
click at [739, 98] on span "In mẫu A5" at bounding box center [743, 96] width 67 height 23
click at [841, 96] on span "In tem 100mm" at bounding box center [888, 96] width 94 height 23
